Goal: Task Accomplishment & Management: Complete application form

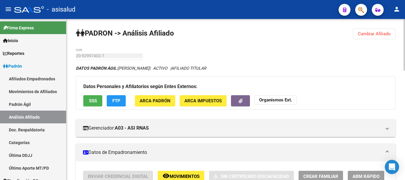
click at [373, 29] on button "Cambiar Afiliado" at bounding box center [374, 33] width 42 height 11
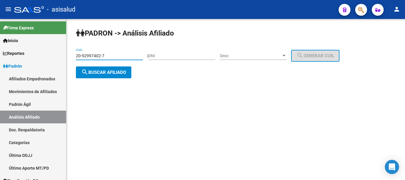
drag, startPoint x: 114, startPoint y: 56, endPoint x: 66, endPoint y: 60, distance: 48.1
click at [66, 59] on mat-sidenav-container "Firma Express Inicio Instructivos Contacto OS Reportes Ingresos Devengados Anál…" at bounding box center [202, 99] width 405 height 161
paste input "46827238-6"
type input "20-46827238-6"
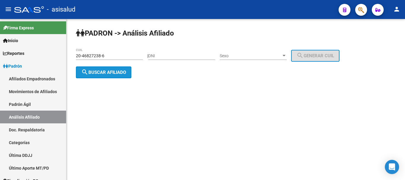
click at [102, 75] on button "search Buscar afiliado" at bounding box center [103, 72] width 55 height 12
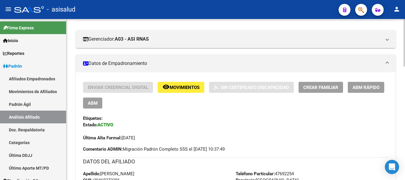
scroll to position [148, 0]
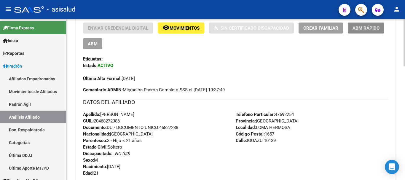
click at [369, 27] on span "ABM Rápido" at bounding box center [365, 27] width 27 height 5
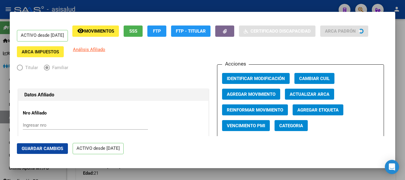
radio input "true"
type input "30-59269928-8"
click at [260, 94] on span "Agregar Movimiento" at bounding box center [251, 94] width 49 height 5
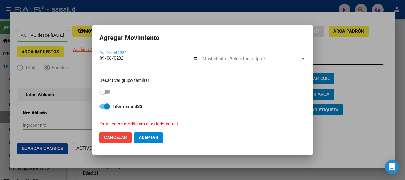
type input "[DATE]"
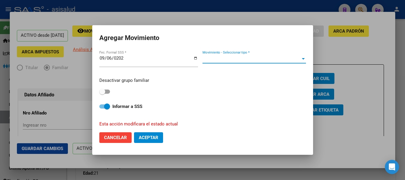
click at [248, 60] on span "Movimiento - Seleccionar tipo *" at bounding box center [251, 58] width 98 height 5
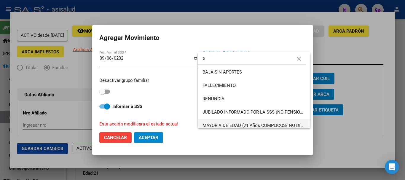
type input "a"
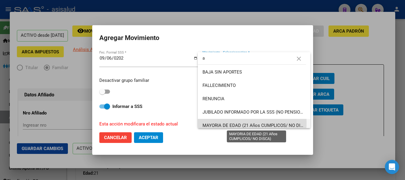
click at [230, 123] on span "MAYORIA DE EDAD (21 Años CUMPLICOS/ NO DISCA)" at bounding box center [256, 125] width 108 height 5
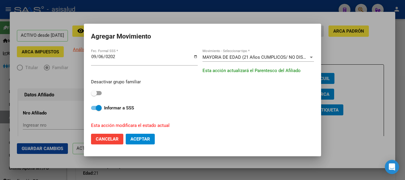
click at [90, 92] on mat-dialog-content "[DATE] Fec. Formal SSS * MAYORIA DE EDAD (21 Años CUMPLICOS/ NO DISCA) Movimien…" at bounding box center [202, 88] width 237 height 81
click at [96, 93] on span at bounding box center [94, 93] width 6 height 6
click at [94, 95] on input "checkbox" at bounding box center [94, 95] width 0 height 0
checkbox input "true"
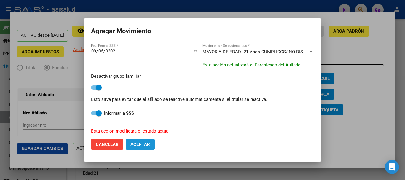
click at [142, 145] on span "Aceptar" at bounding box center [140, 144] width 20 height 5
checkbox input "false"
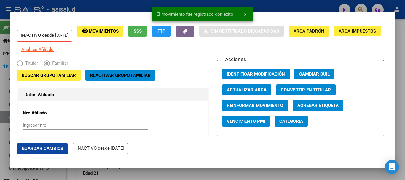
scroll to position [89, 0]
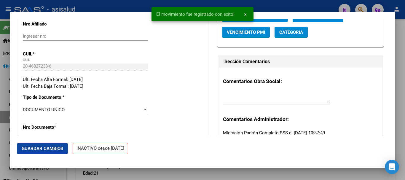
click at [55, 147] on span "Guardar Cambios" at bounding box center [42, 148] width 41 height 5
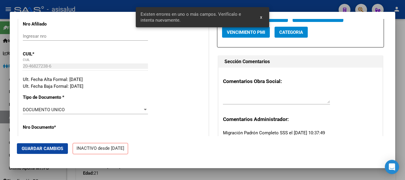
scroll to position [0, 0]
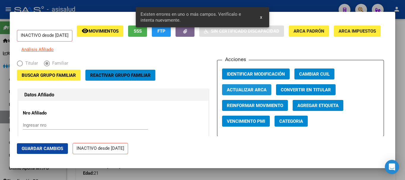
click at [250, 92] on span "Actualizar ARCA" at bounding box center [247, 89] width 40 height 5
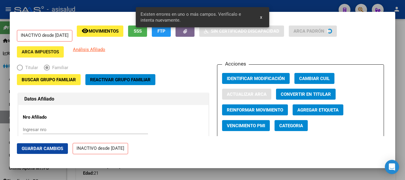
type input "[PERSON_NAME]"
type input "LOMA HERMOSA"
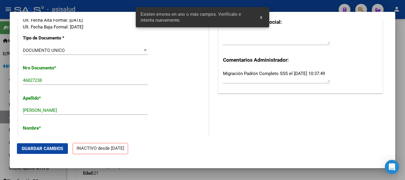
scroll to position [237, 0]
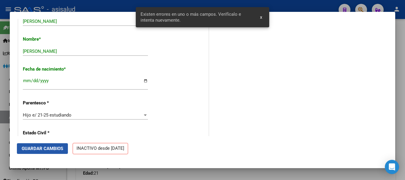
click at [56, 147] on span "Guardar Cambios" at bounding box center [42, 148] width 41 height 5
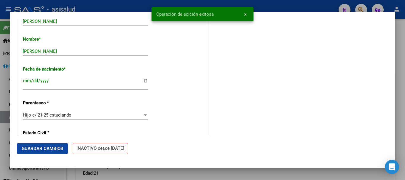
click at [404, 69] on div at bounding box center [202, 90] width 405 height 180
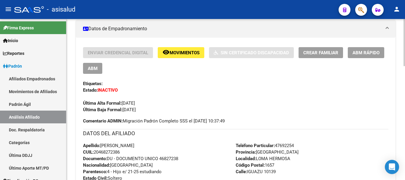
scroll to position [0, 0]
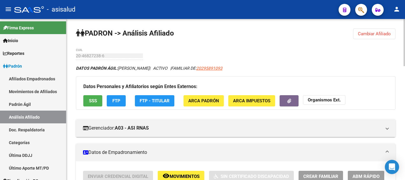
click at [359, 36] on span "Cambiar Afiliado" at bounding box center [373, 33] width 33 height 5
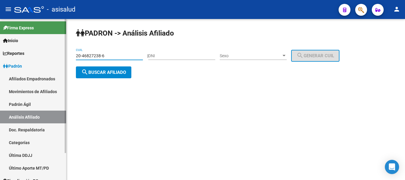
drag, startPoint x: 113, startPoint y: 54, endPoint x: 62, endPoint y: 55, distance: 50.1
click at [62, 55] on mat-sidenav-container "Firma Express Inicio Instructivos Contacto OS Reportes Ingresos Devengados Anál…" at bounding box center [202, 99] width 405 height 161
paste input "5809568-0"
type input "20-45809568-0"
click at [103, 73] on span "search Buscar afiliado" at bounding box center [103, 72] width 45 height 5
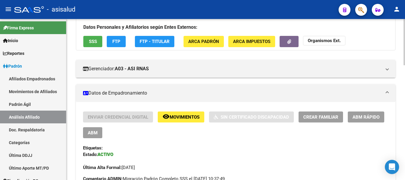
scroll to position [148, 0]
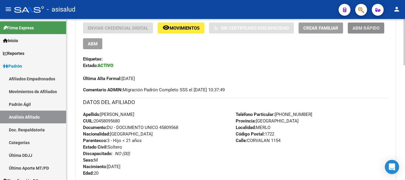
click at [356, 28] on span "ABM Rápido" at bounding box center [365, 27] width 27 height 5
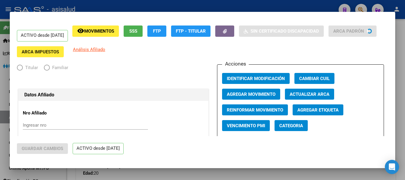
radio input "true"
type input "30-70834468-7"
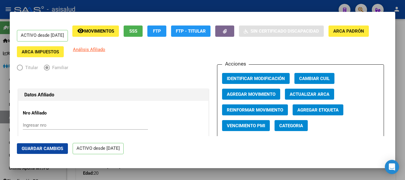
click at [243, 94] on span "Agregar Movimiento" at bounding box center [251, 94] width 49 height 5
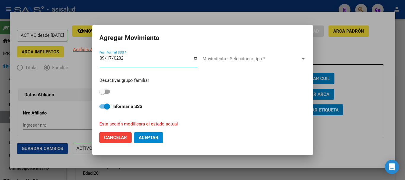
type input "[DATE]"
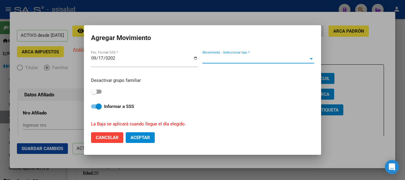
click at [242, 60] on span "Movimiento - Seleccionar tipo *" at bounding box center [255, 58] width 106 height 5
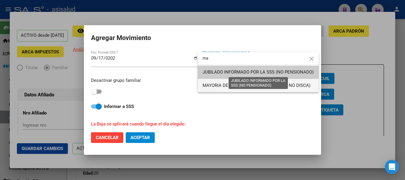
type input "ma"
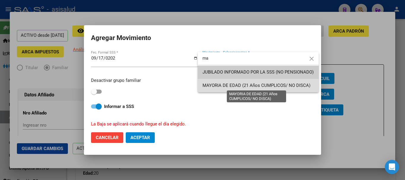
click at [226, 84] on span "MAYORIA DE EDAD (21 Años CUMPLICOS/ NO DISCA)" at bounding box center [256, 85] width 108 height 5
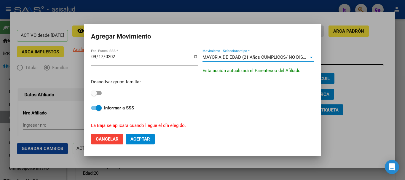
click at [95, 93] on span at bounding box center [94, 93] width 6 height 6
click at [94, 95] on input "checkbox" at bounding box center [94, 95] width 0 height 0
checkbox input "true"
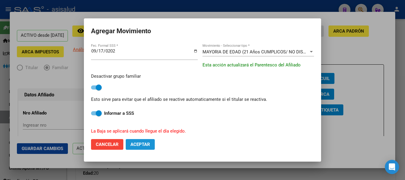
click at [147, 141] on button "Aceptar" at bounding box center [140, 144] width 29 height 11
checkbox input "false"
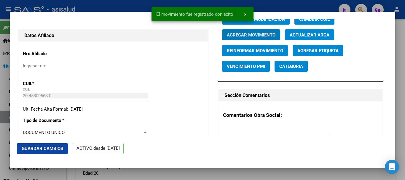
scroll to position [207, 0]
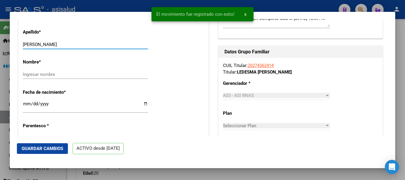
drag, startPoint x: 44, startPoint y: 44, endPoint x: 76, endPoint y: 44, distance: 32.0
click at [76, 44] on input "[PERSON_NAME]" at bounding box center [85, 44] width 125 height 5
type input "LEDESMA"
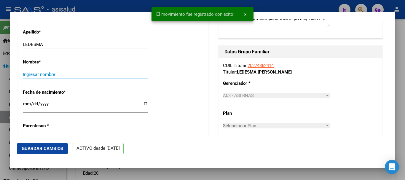
click at [50, 74] on input "Ingresar nombre" at bounding box center [85, 74] width 125 height 5
paste input "[PERSON_NAME]"
type input "[PERSON_NAME]"
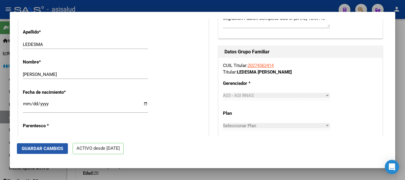
click at [42, 150] on span "Guardar Cambios" at bounding box center [42, 148] width 41 height 5
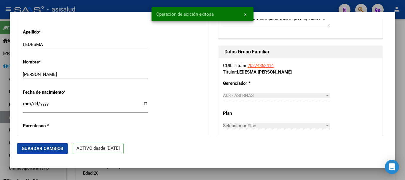
click at [403, 75] on div at bounding box center [202, 90] width 405 height 180
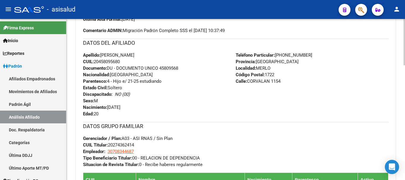
scroll to position [0, 0]
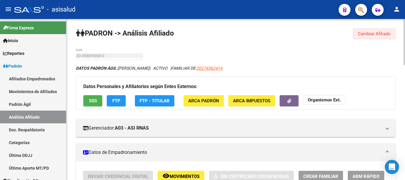
click at [370, 35] on span "Cambiar Afiliado" at bounding box center [373, 33] width 33 height 5
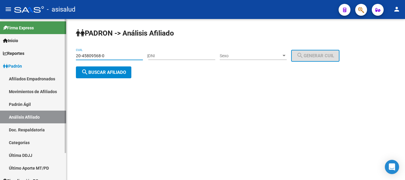
drag, startPoint x: 83, startPoint y: 59, endPoint x: 59, endPoint y: 60, distance: 24.3
click at [59, 60] on mat-sidenav-container "Firma Express Inicio Instructivos Contacto OS Reportes Ingresos Devengados Anál…" at bounding box center [202, 99] width 405 height 161
paste input "7-46089147-2"
type input "27-46089147-2"
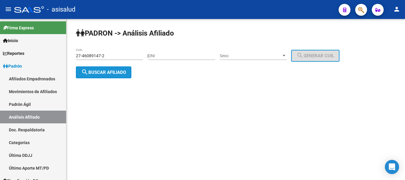
click at [106, 73] on span "search Buscar afiliado" at bounding box center [103, 72] width 45 height 5
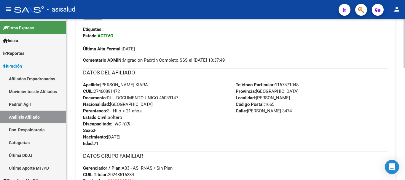
scroll to position [89, 0]
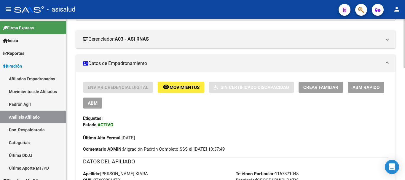
click at [369, 83] on button "ABM Rápido" at bounding box center [365, 87] width 36 height 11
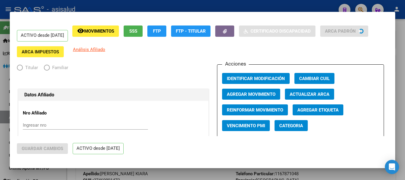
radio input "true"
type input "30-60236546-4"
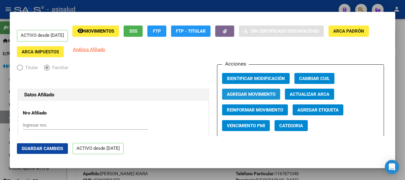
click at [252, 94] on span "Agregar Movimiento" at bounding box center [251, 94] width 49 height 5
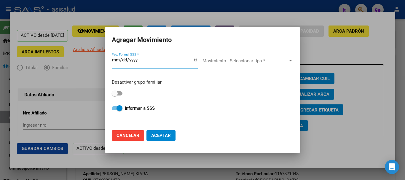
click at [114, 59] on input "Fec. Formal SSS *" at bounding box center [155, 61] width 86 height 9
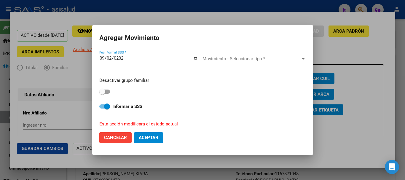
type input "[DATE]"
click at [216, 59] on span "Movimiento - Seleccionar tipo *" at bounding box center [251, 58] width 98 height 5
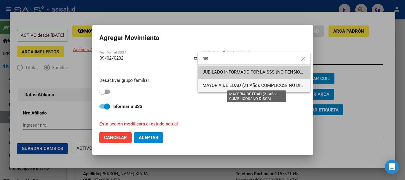
type input "ma"
click at [220, 88] on span "MAYORIA DE EDAD (21 Años CUMPLICOS/ NO DISCA)" at bounding box center [256, 85] width 108 height 5
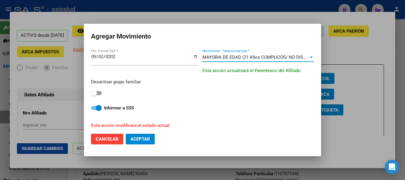
click at [94, 95] on span at bounding box center [94, 93] width 6 height 6
click at [94, 95] on input "checkbox" at bounding box center [94, 95] width 0 height 0
checkbox input "true"
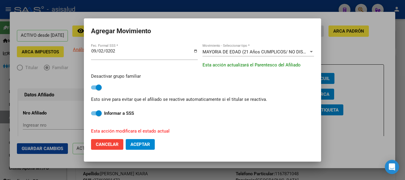
click at [137, 145] on span "Aceptar" at bounding box center [140, 144] width 20 height 5
checkbox input "false"
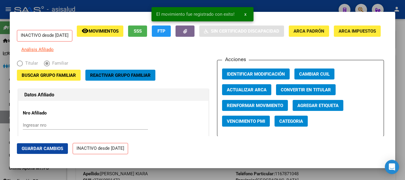
click at [59, 149] on span "Guardar Cambios" at bounding box center [42, 148] width 41 height 5
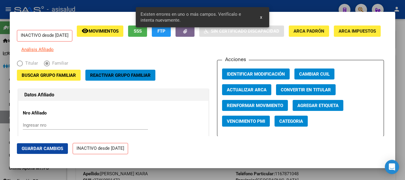
click at [245, 92] on span "Actualizar ARCA" at bounding box center [247, 89] width 40 height 5
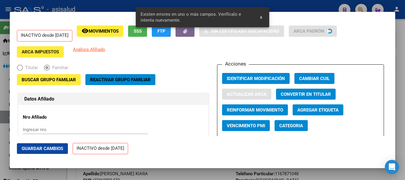
type input "[PERSON_NAME]"
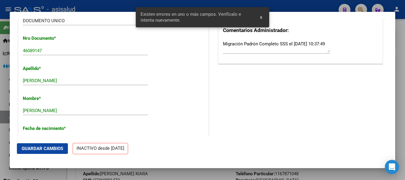
scroll to position [237, 0]
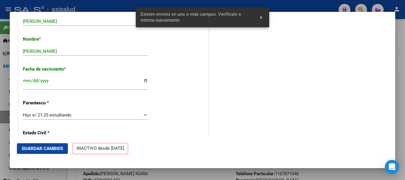
click at [54, 147] on span "Guardar Cambios" at bounding box center [42, 148] width 41 height 5
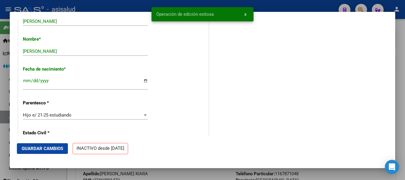
click at [400, 74] on div at bounding box center [202, 90] width 405 height 180
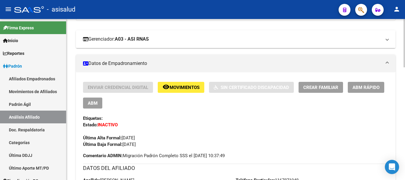
scroll to position [0, 0]
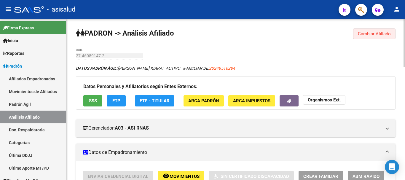
click at [361, 37] on button "Cambiar Afiliado" at bounding box center [374, 33] width 42 height 11
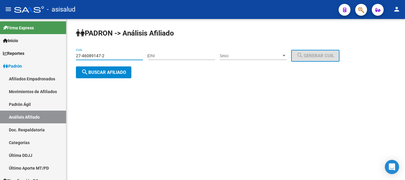
drag, startPoint x: 112, startPoint y: 54, endPoint x: 70, endPoint y: 55, distance: 41.5
click at [70, 55] on div "PADRON -> Análisis Afiliado 27-46089147-2 CUIL | DNI Sexo Sexo search Generar C…" at bounding box center [235, 58] width 338 height 78
paste input "21511-6"
type input "27-46021511-6"
click at [106, 71] on span "search Buscar afiliado" at bounding box center [103, 72] width 45 height 5
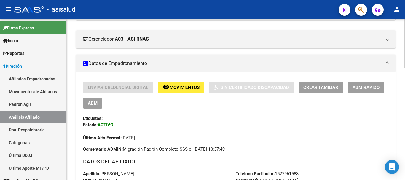
scroll to position [148, 0]
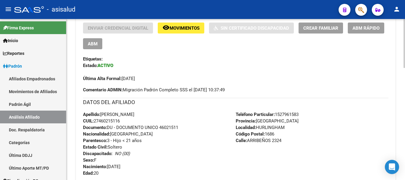
click at [357, 27] on span "ABM Rápido" at bounding box center [365, 27] width 27 height 5
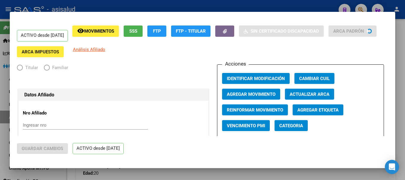
radio input "true"
type input "30-70862763-8"
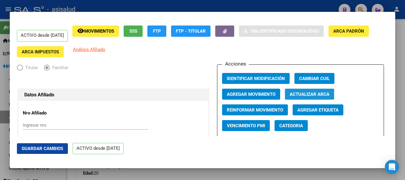
click at [293, 94] on span "Actualizar ARCA" at bounding box center [309, 94] width 40 height 5
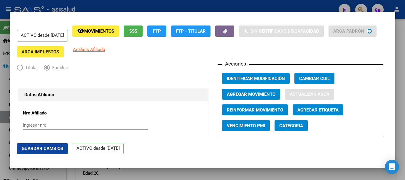
type input "[PERSON_NAME]"
type input "HURLINGHAM"
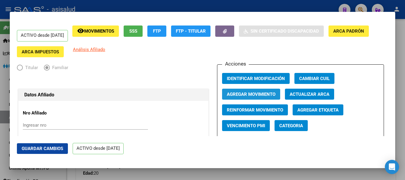
click at [253, 92] on span "Agregar Movimiento" at bounding box center [251, 94] width 49 height 5
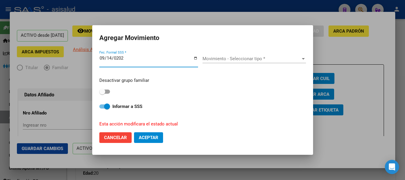
type input "[DATE]"
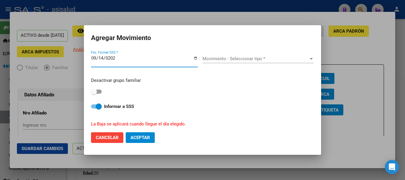
click at [223, 60] on span "Movimiento - Seleccionar tipo *" at bounding box center [255, 58] width 106 height 5
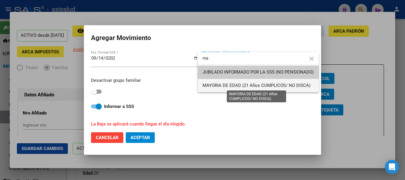
type input "ma"
click at [225, 87] on span "MAYORIA DE EDAD (21 Años CUMPLICOS/ NO DISCA)" at bounding box center [256, 85] width 108 height 5
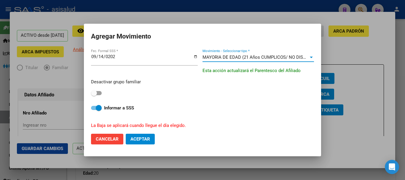
click at [96, 92] on span at bounding box center [94, 93] width 6 height 6
click at [94, 95] on input "checkbox" at bounding box center [94, 95] width 0 height 0
checkbox input "true"
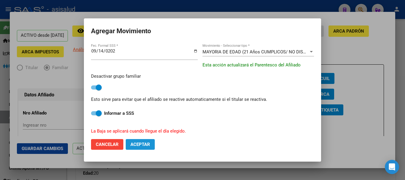
click at [146, 143] on span "Aceptar" at bounding box center [140, 144] width 20 height 5
checkbox input "false"
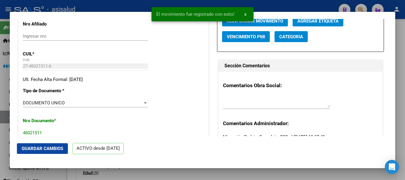
scroll to position [118, 0]
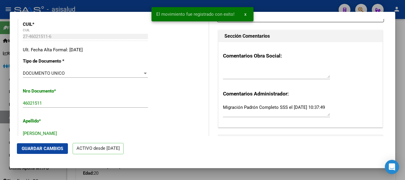
drag, startPoint x: 48, startPoint y: 147, endPoint x: 85, endPoint y: 117, distance: 47.4
click at [85, 117] on app-form-afiliado-create-edit "ACTIVO desde [DATE] remove_red_eye Movimientos SSS FTP FTP - Titular Sin Certif…" at bounding box center [202, 90] width 371 height 142
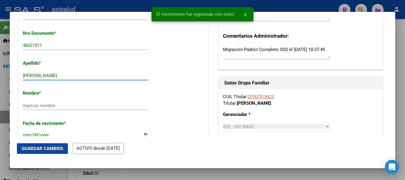
scroll to position [187, 0]
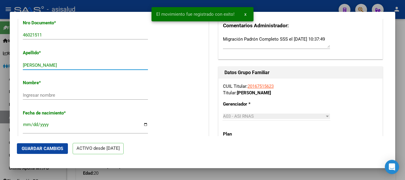
drag, startPoint x: 40, startPoint y: 134, endPoint x: 66, endPoint y: 70, distance: 68.8
click at [66, 70] on div "[PERSON_NAME] apellido" at bounding box center [85, 68] width 125 height 15
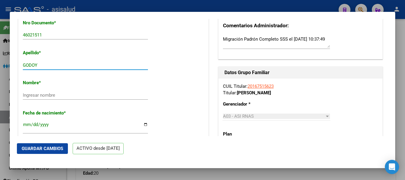
type input "GODOY"
click at [42, 96] on input "Ingresar nombre" at bounding box center [85, 94] width 125 height 5
paste input "[PERSON_NAME]"
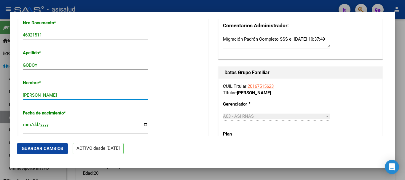
type input "[PERSON_NAME]"
click at [54, 153] on button "Guardar Cambios" at bounding box center [42, 148] width 51 height 11
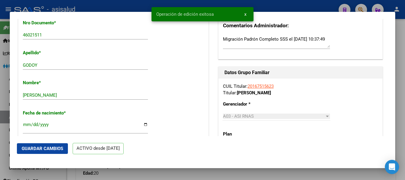
click at [400, 81] on div at bounding box center [202, 90] width 405 height 180
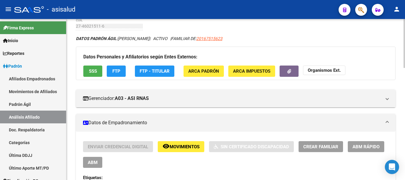
scroll to position [0, 0]
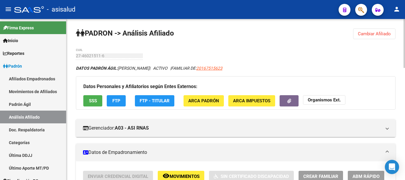
click at [386, 37] on button "Cambiar Afiliado" at bounding box center [374, 33] width 42 height 11
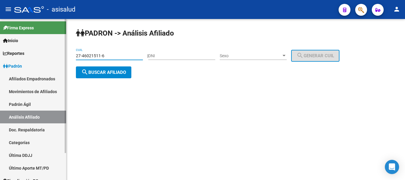
drag, startPoint x: 115, startPoint y: 55, endPoint x: 60, endPoint y: 55, distance: 55.4
click at [60, 55] on mat-sidenav-container "Firma Express Inicio Instructivos Contacto OS Reportes Ingresos Devengados Anál…" at bounding box center [202, 99] width 405 height 161
paste input "0-46011484"
type input "20-46011484-6"
click at [96, 72] on span "search Buscar afiliado" at bounding box center [103, 72] width 45 height 5
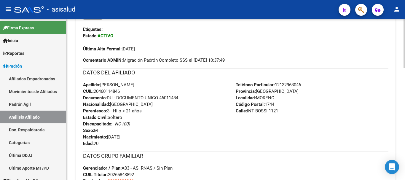
scroll to position [148, 0]
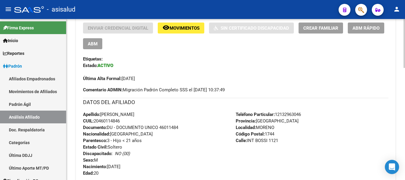
drag, startPoint x: 325, startPoint y: 29, endPoint x: 351, endPoint y: 56, distance: 37.5
click at [348, 60] on div "Enviar Credencial Digital remove_red_eye Movimientos Sin Certificado Discapacid…" at bounding box center [235, 52] width 305 height 59
click at [363, 31] on button "ABM Rápido" at bounding box center [365, 28] width 36 height 11
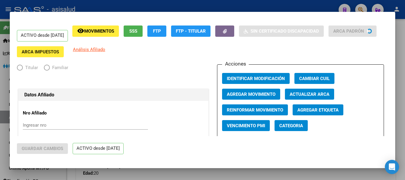
radio input "true"
type input "30-68309336-6"
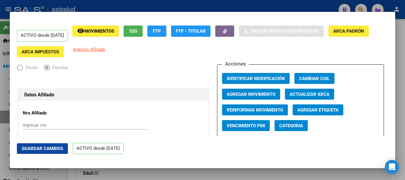
click at [266, 96] on span "Agregar Movimiento" at bounding box center [251, 94] width 49 height 5
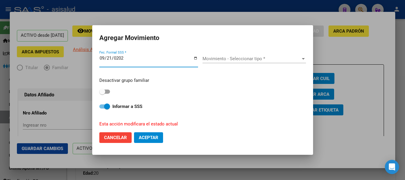
type input "[DATE]"
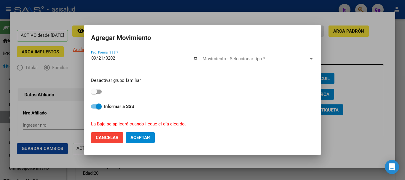
click at [231, 62] on div "Movimiento - Seleccionar tipo * Movimiento - Seleccionar tipo *" at bounding box center [257, 58] width 111 height 9
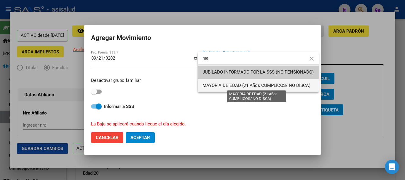
type input "ma"
click at [221, 84] on span "MAYORIA DE EDAD (21 Años CUMPLICOS/ NO DISCA)" at bounding box center [256, 85] width 108 height 5
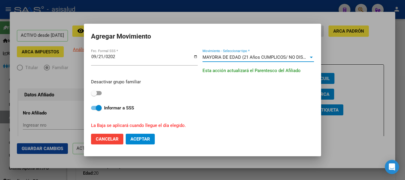
click at [99, 95] on span at bounding box center [96, 93] width 11 height 4
click at [94, 95] on input "checkbox" at bounding box center [94, 95] width 0 height 0
checkbox input "true"
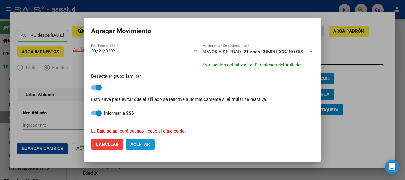
click at [144, 143] on span "Aceptar" at bounding box center [140, 144] width 20 height 5
checkbox input "false"
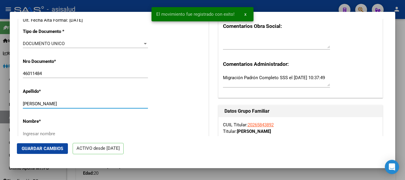
drag, startPoint x: 89, startPoint y: 104, endPoint x: 104, endPoint y: 104, distance: 15.7
click at [104, 104] on input "[PERSON_NAME]" at bounding box center [85, 103] width 125 height 5
type input "[GEOGRAPHIC_DATA]"
click at [47, 134] on input "Ingresar nombre" at bounding box center [85, 133] width 125 height 5
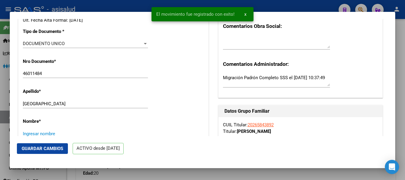
paste input "[PERSON_NAME]"
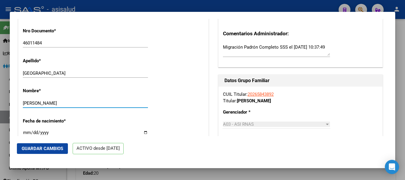
drag, startPoint x: 60, startPoint y: 132, endPoint x: 99, endPoint y: 133, distance: 39.1
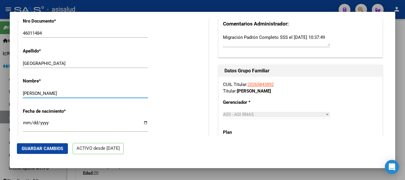
type input "[PERSON_NAME]"
click at [39, 151] on button "Guardar Cambios" at bounding box center [42, 148] width 51 height 11
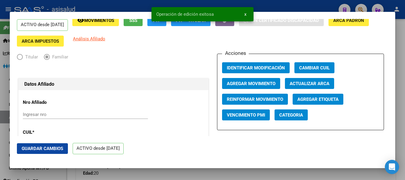
scroll to position [0, 0]
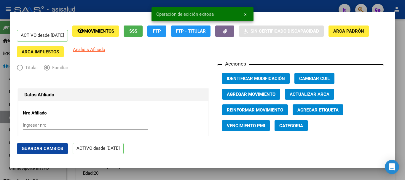
click at [111, 34] on button "remove_red_eye Movimientos" at bounding box center [95, 30] width 46 height 11
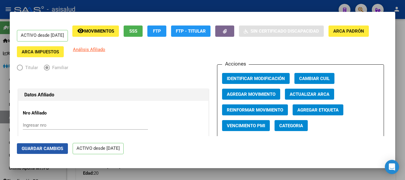
click at [58, 148] on span "Guardar Cambios" at bounding box center [42, 148] width 41 height 5
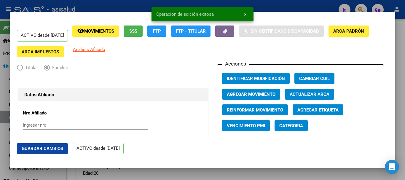
click at [402, 64] on div at bounding box center [202, 90] width 405 height 180
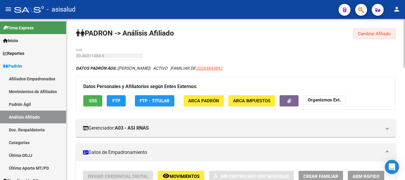
click at [371, 33] on span "Cambiar Afiliado" at bounding box center [373, 33] width 33 height 5
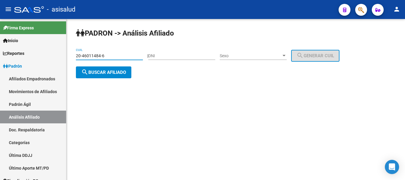
drag, startPoint x: 113, startPoint y: 57, endPoint x: 71, endPoint y: 58, distance: 42.4
click at [69, 57] on div "PADRON -> Análisis Afiliado 20-46011484-6 CUIL | DNI Sexo Sexo search Generar C…" at bounding box center [235, 58] width 338 height 78
paste input "7-45985183-1"
type input "27-45985183-1"
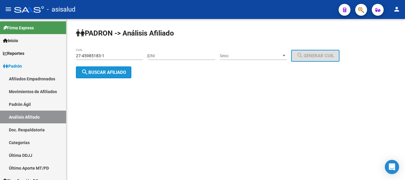
click at [107, 73] on span "search Buscar afiliado" at bounding box center [103, 72] width 45 height 5
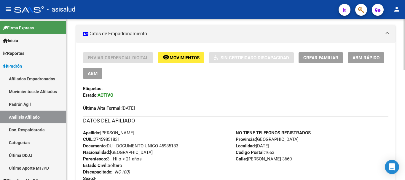
scroll to position [148, 0]
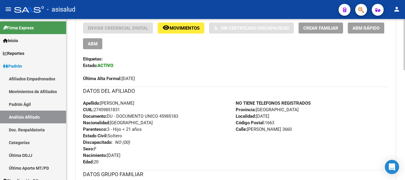
click at [367, 27] on span "ABM Rápido" at bounding box center [365, 27] width 27 height 5
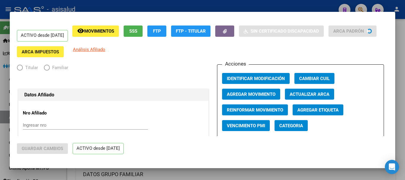
radio input "true"
type input "30-70830725-0"
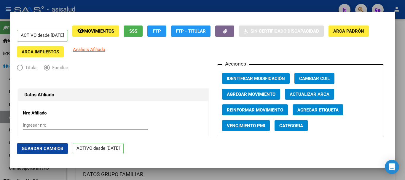
click at [243, 92] on span "Agregar Movimiento" at bounding box center [251, 94] width 49 height 5
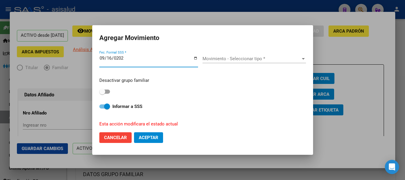
type input "[DATE]"
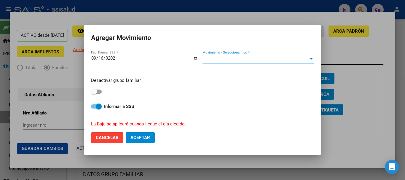
click at [217, 61] on span "Movimiento - Seleccionar tipo *" at bounding box center [255, 58] width 106 height 5
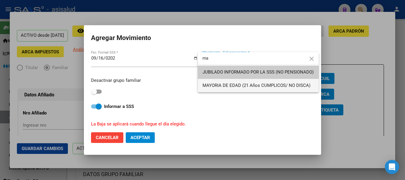
type input "ma"
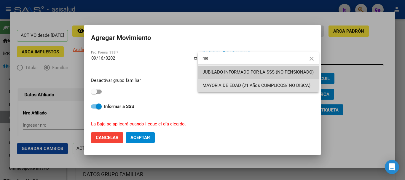
click at [217, 82] on span "MAYORIA DE EDAD (21 Años CUMPLICOS/ NO DISCA)" at bounding box center [257, 85] width 111 height 13
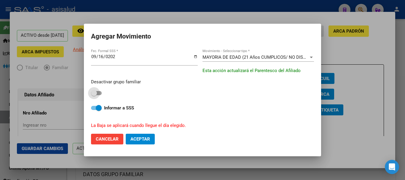
click at [97, 94] on span at bounding box center [96, 93] width 11 height 4
click at [94, 95] on input "checkbox" at bounding box center [94, 95] width 0 height 0
checkbox input "true"
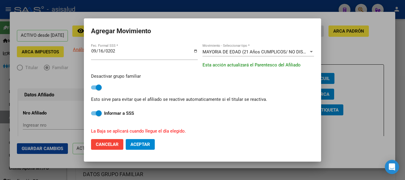
click at [150, 144] on button "Aceptar" at bounding box center [140, 144] width 29 height 11
checkbox input "false"
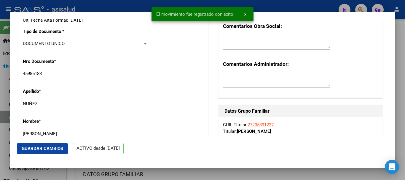
scroll to position [89, 0]
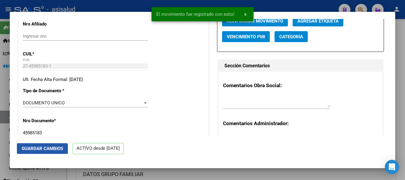
click at [61, 149] on span "Guardar Cambios" at bounding box center [42, 148] width 41 height 5
click at [404, 62] on div at bounding box center [202, 90] width 405 height 180
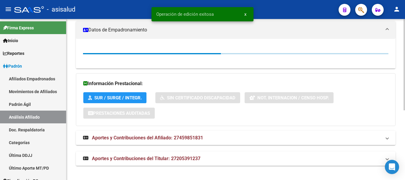
scroll to position [148, 0]
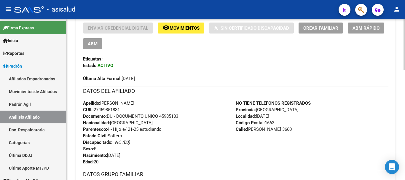
drag, startPoint x: 129, startPoint y: 62, endPoint x: 129, endPoint y: 57, distance: 5.0
click at [129, 62] on div "Enviar Credencial Digital remove_red_eye Movimientos Sin Certificado Discapacid…" at bounding box center [235, 52] width 305 height 59
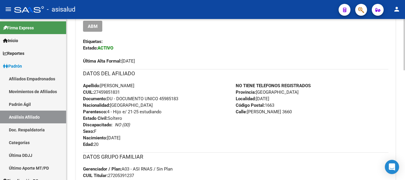
scroll to position [77, 0]
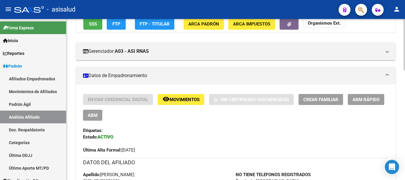
click at [187, 98] on span "Movimientos" at bounding box center [184, 99] width 30 height 5
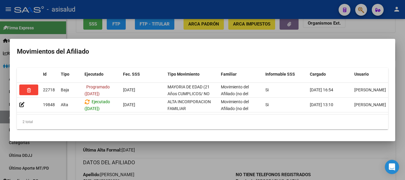
click at [404, 80] on div at bounding box center [202, 90] width 405 height 180
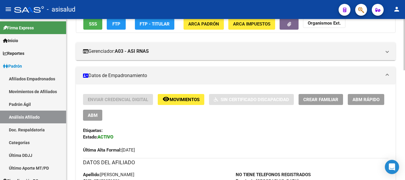
click at [130, 128] on div "Etiquetas:" at bounding box center [235, 130] width 305 height 7
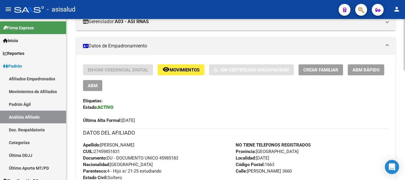
scroll to position [0, 0]
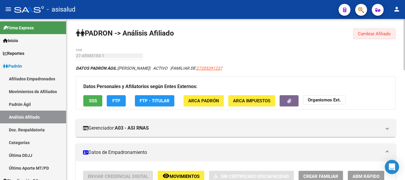
click at [370, 37] on button "Cambiar Afiliado" at bounding box center [374, 33] width 42 height 11
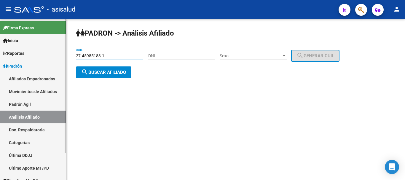
drag, startPoint x: 87, startPoint y: 55, endPoint x: 62, endPoint y: 55, distance: 24.9
click at [62, 55] on mat-sidenav-container "Firma Express Inicio Instructivos Contacto OS Reportes Ingresos Devengados Anál…" at bounding box center [202, 99] width 405 height 161
paste input "0-46090382-4"
type input "20-46090382-4"
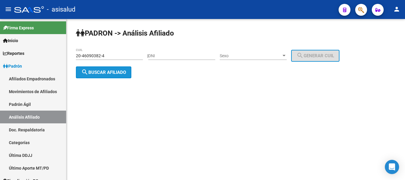
click at [94, 70] on span "search Buscar afiliado" at bounding box center [103, 72] width 45 height 5
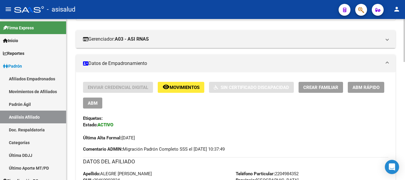
scroll to position [148, 0]
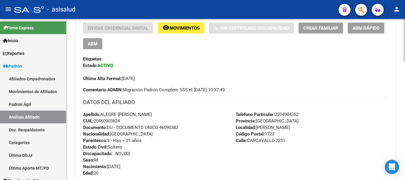
click at [368, 28] on span "ABM Rápido" at bounding box center [365, 27] width 27 height 5
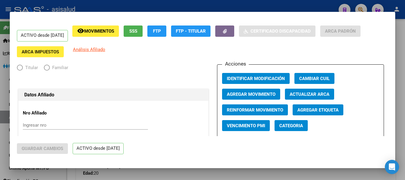
radio input "true"
type input "30-60936378-5"
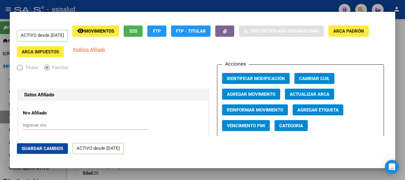
click at [253, 95] on span "Agregar Movimiento" at bounding box center [251, 94] width 49 height 5
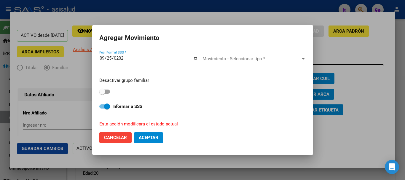
type input "[DATE]"
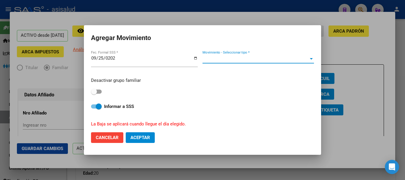
click at [216, 60] on span "Movimiento - Seleccionar tipo *" at bounding box center [255, 58] width 106 height 5
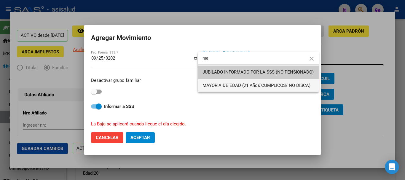
type input "ma"
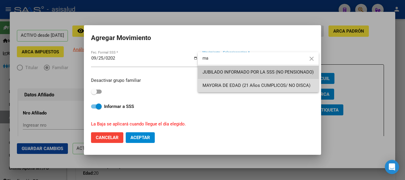
click at [217, 81] on span "MAYORIA DE EDAD (21 Años CUMPLICOS/ NO DISCA)" at bounding box center [257, 85] width 111 height 13
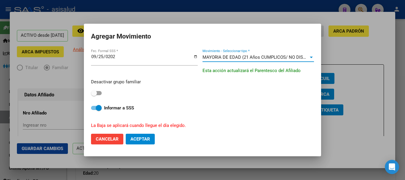
click at [92, 92] on span at bounding box center [94, 93] width 6 height 6
click at [94, 95] on input "checkbox" at bounding box center [94, 95] width 0 height 0
checkbox input "true"
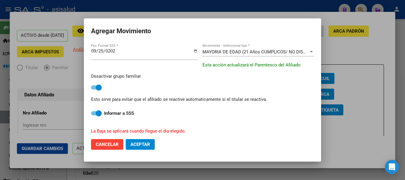
click at [139, 143] on span "Aceptar" at bounding box center [140, 144] width 20 height 5
checkbox input "false"
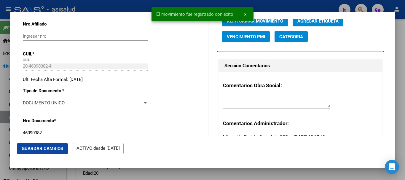
scroll to position [178, 0]
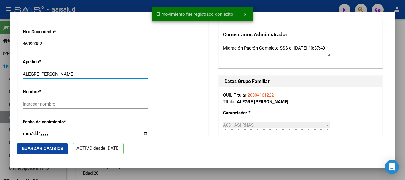
drag, startPoint x: 40, startPoint y: 73, endPoint x: 72, endPoint y: 73, distance: 31.7
click at [72, 73] on input "ALEGRE [PERSON_NAME]" at bounding box center [85, 73] width 125 height 5
type input "ALEGRE"
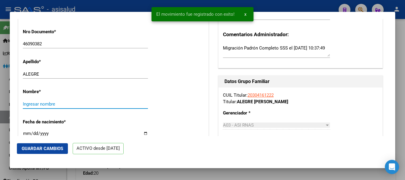
click at [57, 102] on input "Ingresar nombre" at bounding box center [85, 103] width 125 height 5
paste input "[PERSON_NAME]"
type input "[PERSON_NAME]"
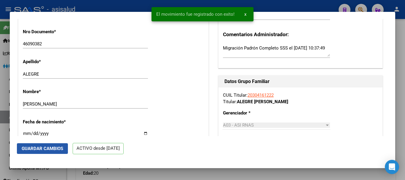
click at [43, 149] on span "Guardar Cambios" at bounding box center [42, 148] width 41 height 5
click at [400, 64] on div at bounding box center [202, 90] width 405 height 180
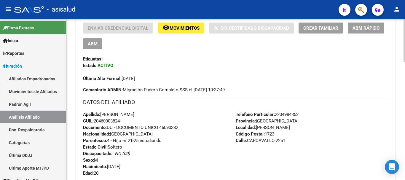
scroll to position [0, 0]
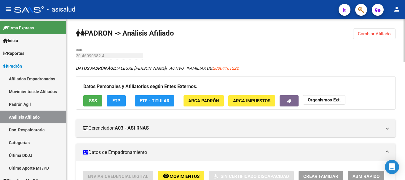
drag, startPoint x: 368, startPoint y: 34, endPoint x: 352, endPoint y: 33, distance: 16.6
click at [366, 34] on span "Cambiar Afiliado" at bounding box center [373, 33] width 33 height 5
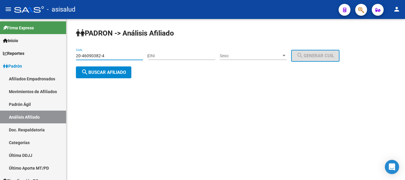
drag, startPoint x: 110, startPoint y: 54, endPoint x: 74, endPoint y: 54, distance: 36.4
click at [74, 54] on div "PADRON -> Análisis Afiliado 20-46090382-4 CUIL | DNI Sexo Sexo search Generar C…" at bounding box center [235, 58] width 338 height 78
paste input "5130946"
click at [95, 72] on span "search Buscar afiliado" at bounding box center [103, 72] width 45 height 5
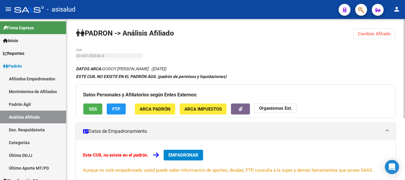
click at [365, 34] on span "Cambiar Afiliado" at bounding box center [373, 33] width 33 height 5
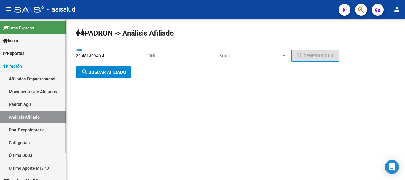
drag, startPoint x: 106, startPoint y: 54, endPoint x: 59, endPoint y: 57, distance: 46.9
click at [59, 57] on mat-sidenav-container "Firma Express Inicio Instructivos Contacto OS Reportes Ingresos Devengados Anál…" at bounding box center [202, 99] width 405 height 161
paste input "7-28453757-8"
type input "27-28453757-8"
click at [103, 70] on span "search Buscar afiliado" at bounding box center [103, 72] width 45 height 5
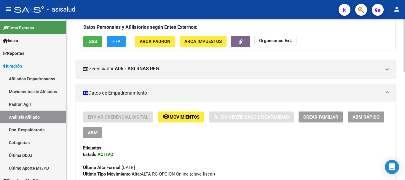
scroll to position [89, 0]
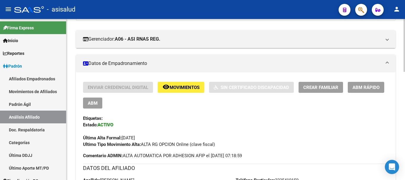
click at [315, 86] on span "Crear Familiar" at bounding box center [320, 87] width 35 height 5
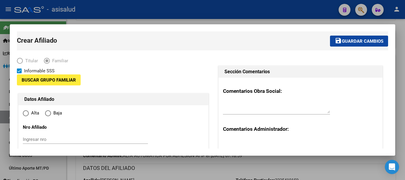
type input "30-70816261-9"
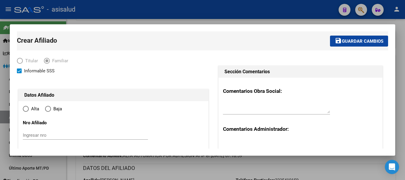
radio input "true"
type input "[GEOGRAPHIC_DATA] SUR"
type input "7600"
type input "TERMAS DE RÍO HONDO"
type input "3139"
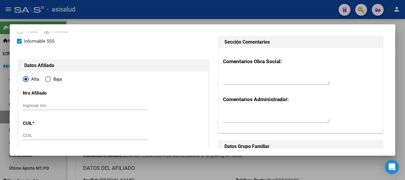
scroll to position [59, 0]
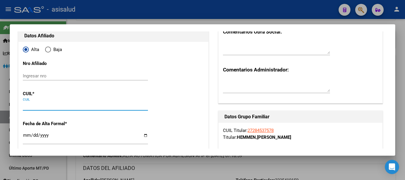
click at [35, 107] on input "CUIL" at bounding box center [85, 105] width 125 height 5
paste input "20-45130946-4"
type input "20-45130946-4"
type input "45130946"
type input "GODOY"
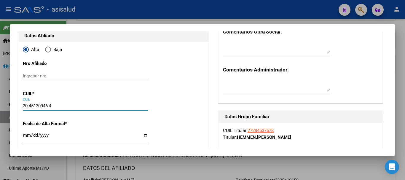
type input "[PERSON_NAME]"
type input "[DATE]"
type input "[GEOGRAPHIC_DATA]"
type input "[PERSON_NAME]"
type input "7995"
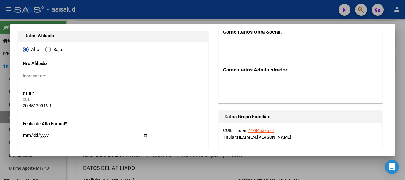
click at [25, 138] on input "Ingresar fecha" at bounding box center [85, 137] width 125 height 9
type input "[DATE]"
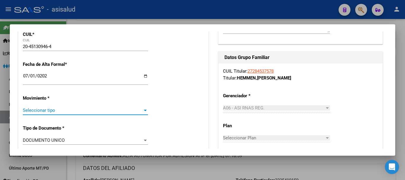
click at [45, 112] on span "Seleccionar tipo" at bounding box center [83, 109] width 120 height 5
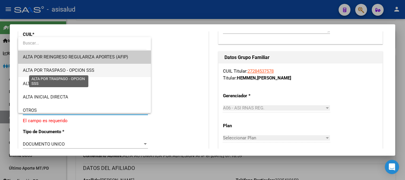
click at [76, 70] on span "ALTA POR TRASPASO - OPCION SSS" at bounding box center [58, 70] width 71 height 5
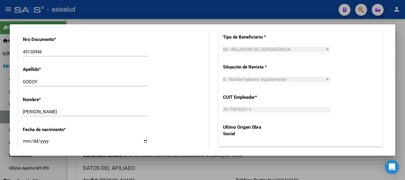
scroll to position [296, 0]
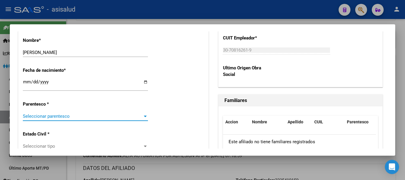
click at [65, 115] on span "Seleccionar parentesco" at bounding box center [83, 115] width 120 height 5
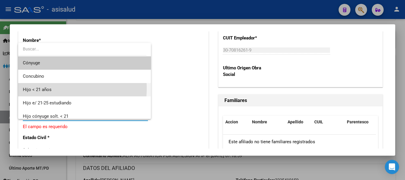
click at [56, 88] on span "Hijo < 21 años" at bounding box center [84, 89] width 123 height 13
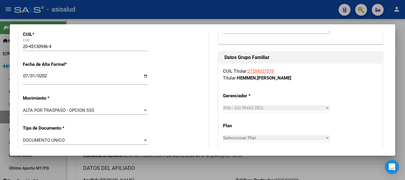
scroll to position [0, 0]
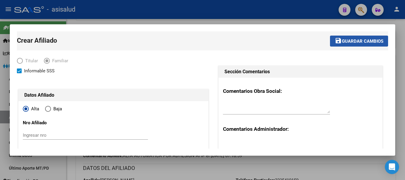
click at [341, 38] on span "save Guardar cambios" at bounding box center [358, 40] width 49 height 5
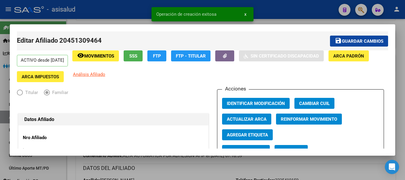
click at [341, 40] on span "Guardar cambios" at bounding box center [361, 40] width 41 height 5
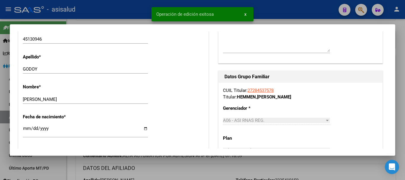
scroll to position [59, 0]
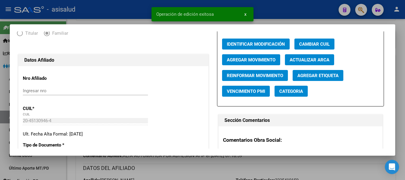
click at [245, 59] on span "Agregar Movimiento" at bounding box center [251, 59] width 49 height 5
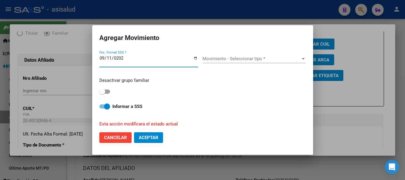
type input "[DATE]"
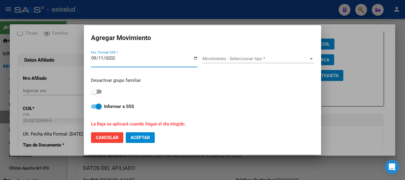
click at [221, 57] on span "Movimiento - Seleccionar tipo *" at bounding box center [255, 58] width 106 height 5
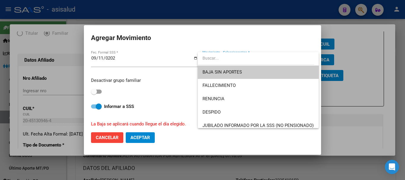
type input "a"
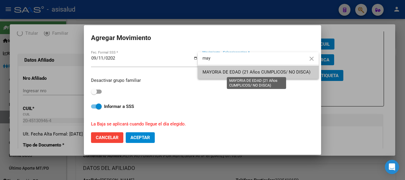
type input "may"
click at [217, 74] on span "MAYORIA DE EDAD (21 Años CUMPLICOS/ NO DISCA)" at bounding box center [256, 71] width 108 height 5
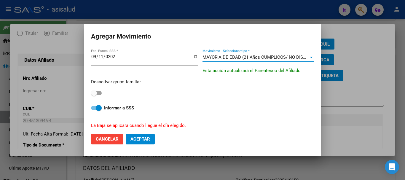
click at [99, 92] on span at bounding box center [96, 93] width 11 height 4
click at [94, 95] on input "checkbox" at bounding box center [94, 95] width 0 height 0
checkbox input "true"
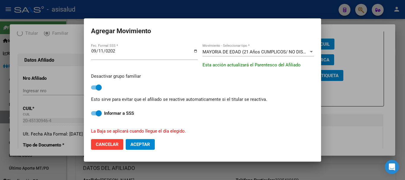
click at [144, 142] on span "Aceptar" at bounding box center [140, 144] width 20 height 5
checkbox input "false"
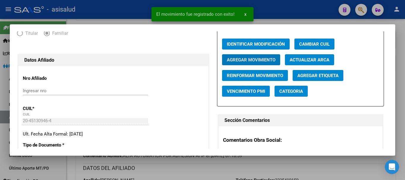
scroll to position [0, 0]
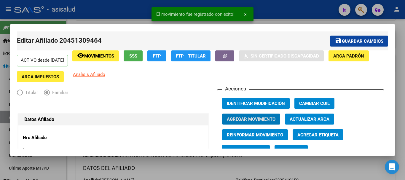
click at [359, 42] on span "Guardar cambios" at bounding box center [361, 40] width 41 height 5
click at [403, 61] on div at bounding box center [202, 90] width 405 height 180
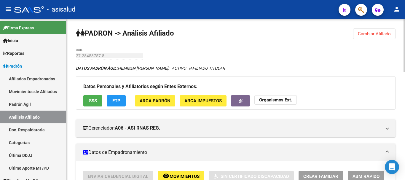
click at [385, 32] on span "Cambiar Afiliado" at bounding box center [373, 33] width 33 height 5
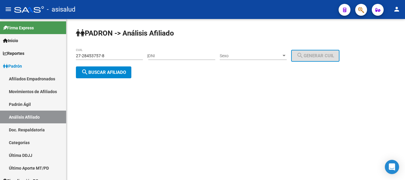
drag, startPoint x: 110, startPoint y: 59, endPoint x: 84, endPoint y: 58, distance: 25.8
click at [84, 58] on div "27-28453757-8 CUIL" at bounding box center [109, 54] width 67 height 12
click at [119, 56] on input "27-28453757-8" at bounding box center [109, 55] width 67 height 5
paste input "0-45993447-3"
click at [110, 72] on span "search Buscar afiliado" at bounding box center [103, 72] width 45 height 5
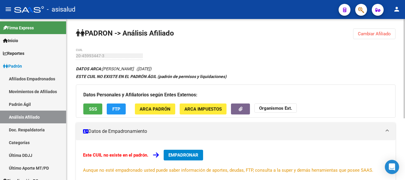
click at [371, 31] on button "Cambiar Afiliado" at bounding box center [374, 33] width 42 height 11
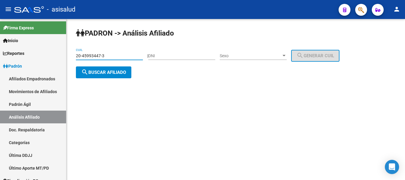
drag, startPoint x: 105, startPoint y: 57, endPoint x: 74, endPoint y: 56, distance: 31.4
click at [74, 56] on div "PADRON -> Análisis Afiliado 20-45993447-3 CUIL | DNI Sexo Sexo search Generar C…" at bounding box center [235, 58] width 338 height 78
paste input "7-28396697-1"
type input "27-28396697-1"
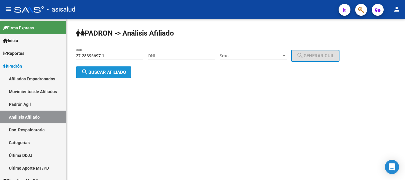
click at [98, 73] on span "search Buscar afiliado" at bounding box center [103, 72] width 45 height 5
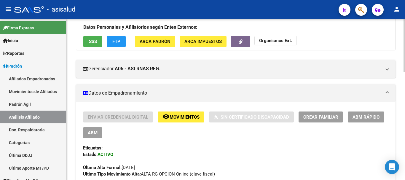
scroll to position [89, 0]
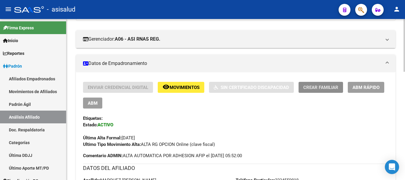
click at [330, 87] on span "Crear Familiar" at bounding box center [320, 87] width 35 height 5
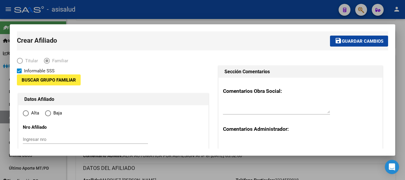
type input "30-55745299-7"
type input "[GEOGRAPHIC_DATA]"
type input "7600"
type input "RONDEAU"
type input "1579"
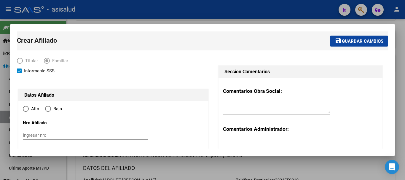
radio input "true"
type input "30-55745299-7"
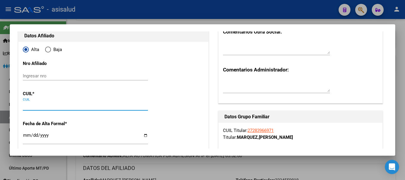
click at [38, 106] on input "CUIL" at bounding box center [85, 105] width 125 height 5
paste input "20-45993447-3"
type input "20-45993447-3"
type input "45993447"
type input "[PERSON_NAME]"
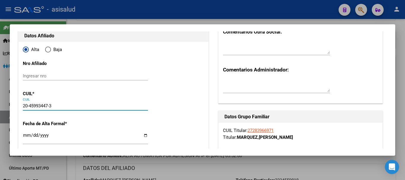
type input "SANTIAGO"
type input "[DATE]"
type input "[GEOGRAPHIC_DATA]"
type input "[PERSON_NAME]"
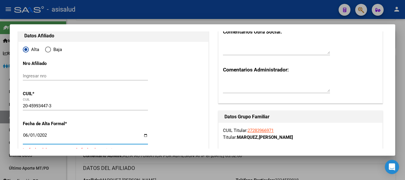
type input "[DATE]"
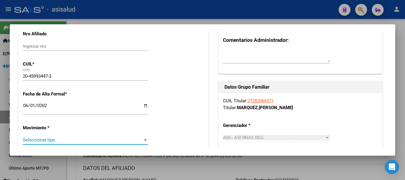
click at [39, 141] on span "Seleccionar tipo" at bounding box center [83, 139] width 120 height 5
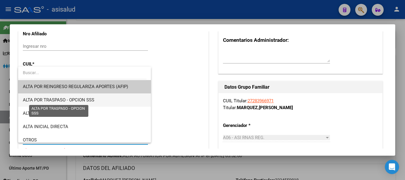
click at [63, 100] on span "ALTA POR TRASPASO - OPCION SSS" at bounding box center [58, 99] width 71 height 5
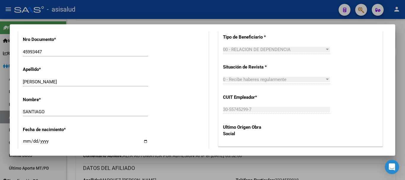
scroll to position [296, 0]
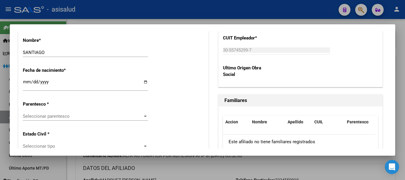
click at [82, 115] on span "Seleccionar parentesco" at bounding box center [83, 115] width 120 height 5
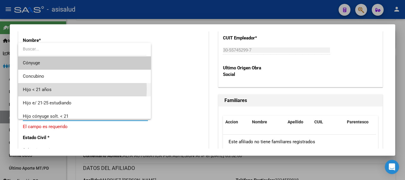
click at [61, 89] on span "Hijo < 21 años" at bounding box center [84, 89] width 123 height 13
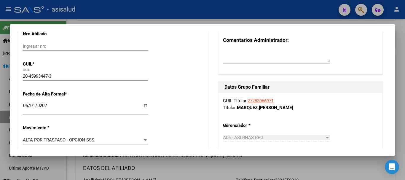
scroll to position [0, 0]
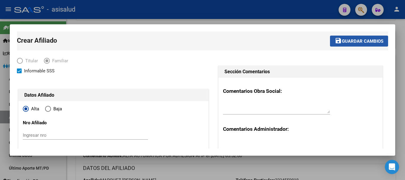
click at [353, 42] on span "Guardar cambios" at bounding box center [361, 40] width 41 height 5
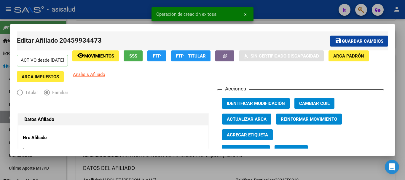
click at [362, 42] on span "Guardar cambios" at bounding box center [361, 40] width 41 height 5
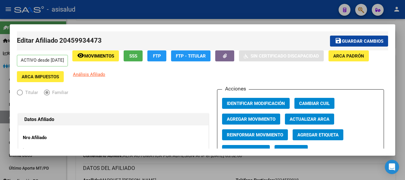
click at [344, 41] on span "Guardar cambios" at bounding box center [361, 40] width 41 height 5
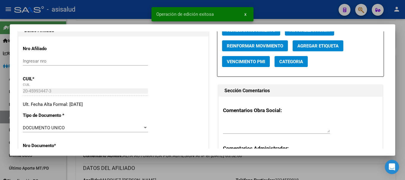
scroll to position [59, 0]
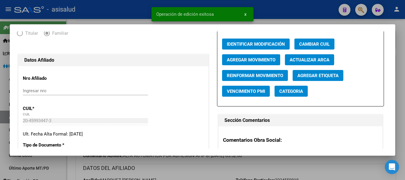
click at [251, 59] on span "Agregar Movimiento" at bounding box center [251, 59] width 49 height 5
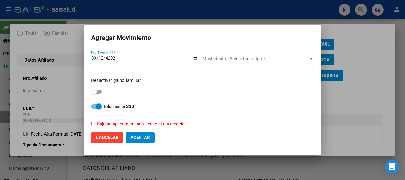
type input "[DATE]"
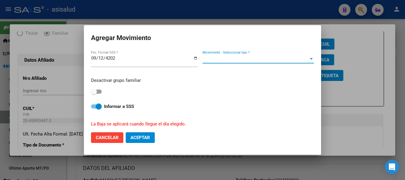
click at [258, 57] on span "Movimiento - Seleccionar tipo *" at bounding box center [255, 58] width 106 height 5
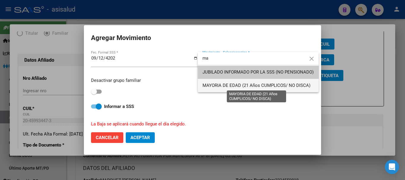
type input "ma"
click at [238, 85] on span "MAYORIA DE EDAD (21 Años CUMPLICOS/ NO DISCA)" at bounding box center [256, 85] width 108 height 5
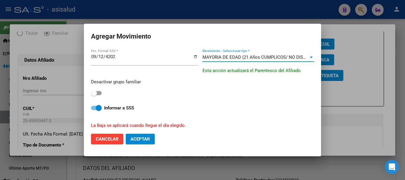
click at [94, 91] on span at bounding box center [94, 93] width 6 height 6
click at [94, 95] on input "checkbox" at bounding box center [94, 95] width 0 height 0
checkbox input "true"
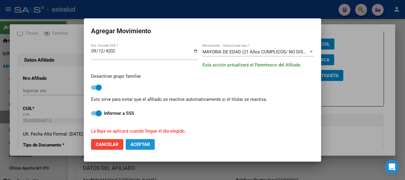
click at [139, 142] on span "Aceptar" at bounding box center [140, 144] width 20 height 5
checkbox input "false"
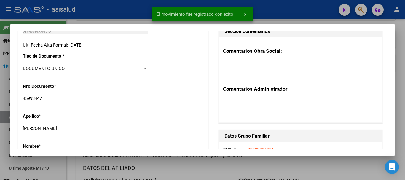
scroll to position [0, 0]
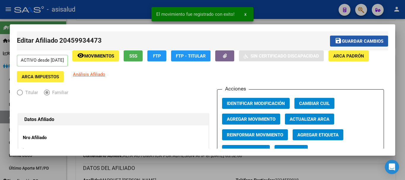
click at [367, 44] on button "save Guardar cambios" at bounding box center [359, 41] width 58 height 11
click at [401, 60] on div at bounding box center [202, 90] width 405 height 180
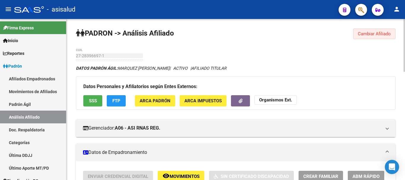
click at [368, 33] on span "Cambiar Afiliado" at bounding box center [373, 33] width 33 height 5
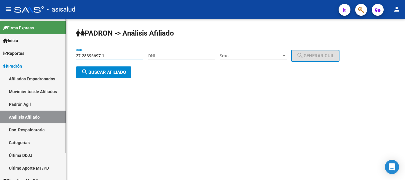
drag, startPoint x: 109, startPoint y: 56, endPoint x: 65, endPoint y: 56, distance: 44.7
click at [65, 56] on mat-sidenav-container "Firma Express Inicio Instructivos Contacto OS Reportes Ingresos Devengados Anál…" at bounding box center [202, 99] width 405 height 161
paste input "3-46090698-9"
type input "23-46090698-9"
click at [99, 73] on span "search Buscar afiliado" at bounding box center [103, 72] width 45 height 5
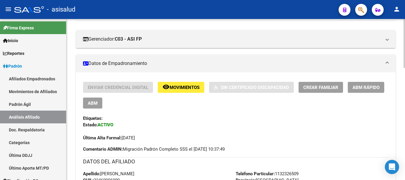
scroll to position [148, 0]
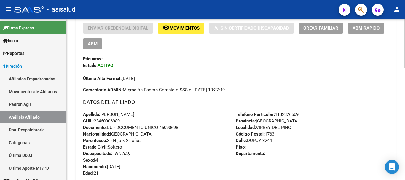
click at [363, 29] on span "ABM Rápido" at bounding box center [365, 27] width 27 height 5
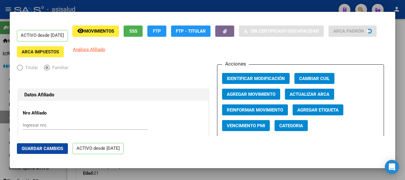
radio input "true"
type input "30-64106337-8"
click at [264, 92] on span "Agregar Movimiento" at bounding box center [251, 94] width 49 height 5
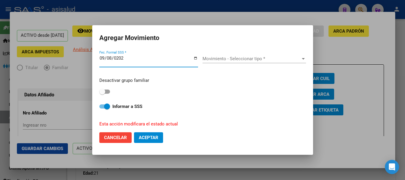
type input "[DATE]"
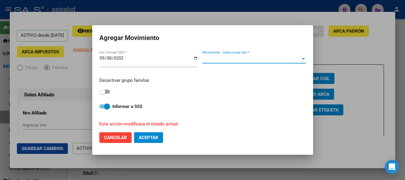
click at [245, 60] on span "Movimiento - Seleccionar tipo *" at bounding box center [251, 58] width 98 height 5
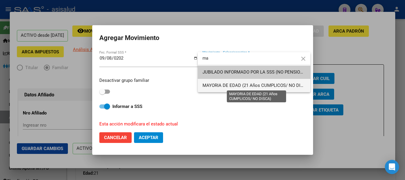
type input "ma"
click at [216, 86] on span "MAYORIA DE EDAD (21 Años CUMPLICOS/ NO DISCA)" at bounding box center [256, 85] width 108 height 5
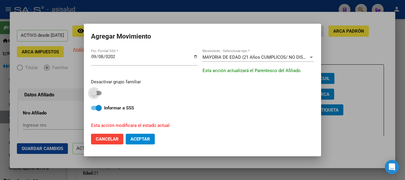
click at [97, 93] on span at bounding box center [94, 93] width 6 height 6
click at [94, 95] on input "checkbox" at bounding box center [94, 95] width 0 height 0
checkbox input "true"
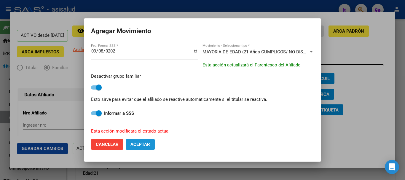
click at [137, 147] on span "Aceptar" at bounding box center [140, 144] width 20 height 5
checkbox input "false"
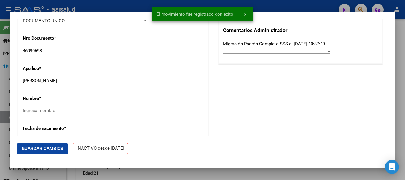
scroll to position [207, 0]
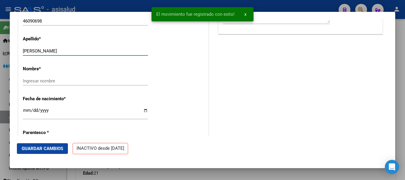
drag, startPoint x: 45, startPoint y: 55, endPoint x: 79, endPoint y: 54, distance: 34.7
click at [79, 54] on input "[PERSON_NAME]" at bounding box center [85, 50] width 125 height 5
type input "OBREGON"
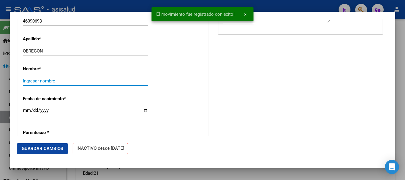
click at [57, 84] on input "Ingresar nombre" at bounding box center [85, 80] width 125 height 5
paste input "[PERSON_NAME]"
type input "[PERSON_NAME]"
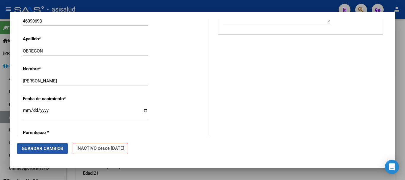
click at [48, 145] on button "Guardar Cambios" at bounding box center [42, 148] width 51 height 11
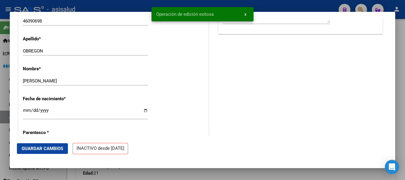
click at [404, 55] on div at bounding box center [202, 90] width 405 height 180
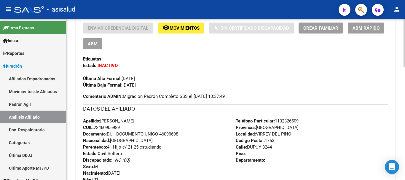
scroll to position [0, 0]
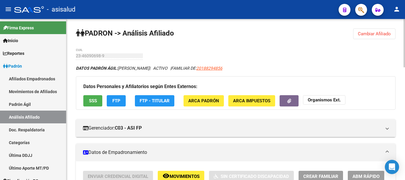
drag, startPoint x: 391, startPoint y: 32, endPoint x: 373, endPoint y: 31, distance: 17.5
click at [391, 32] on button "Cambiar Afiliado" at bounding box center [374, 33] width 42 height 11
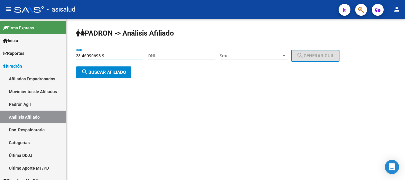
drag, startPoint x: 82, startPoint y: 59, endPoint x: 68, endPoint y: 60, distance: 14.6
click at [68, 60] on div "PADRON -> Análisis Afiliado 23-46090698-9 CUIL | DNI Sexo Sexo search Generar C…" at bounding box center [235, 58] width 338 height 78
paste input "7-46119833"
type input "27-46119833-9"
click at [104, 70] on span "search Buscar afiliado" at bounding box center [103, 72] width 45 height 5
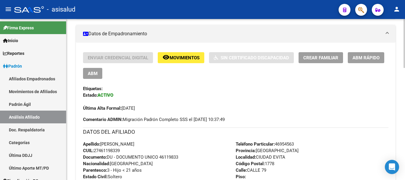
scroll to position [148, 0]
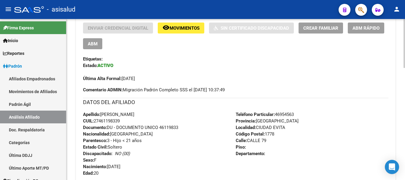
click at [363, 28] on span "ABM Rápido" at bounding box center [365, 27] width 27 height 5
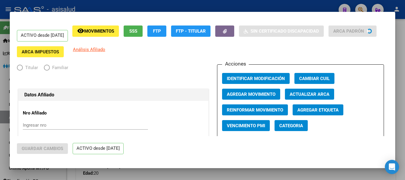
radio input "true"
type input "30-53840620-8"
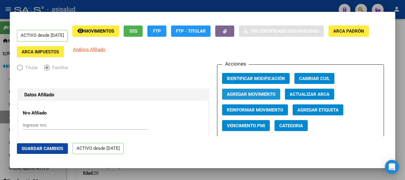
click at [258, 95] on span "Agregar Movimiento" at bounding box center [251, 94] width 49 height 5
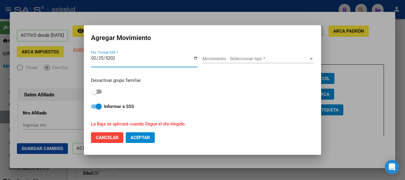
type input "[DATE]"
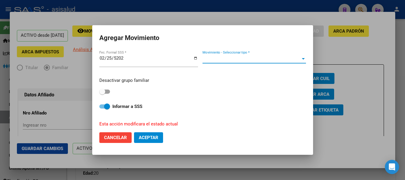
click at [247, 58] on span "Movimiento - Seleccionar tipo *" at bounding box center [251, 58] width 98 height 5
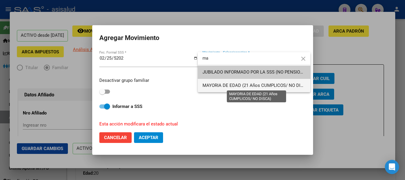
type input "ma"
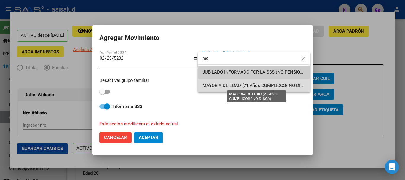
click at [235, 87] on span "MAYORIA DE EDAD (21 Años CUMPLICOS/ NO DISCA)" at bounding box center [256, 85] width 108 height 5
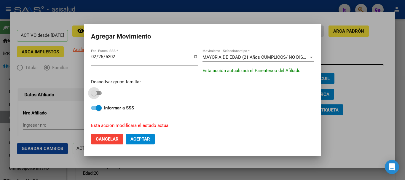
click at [95, 92] on span at bounding box center [94, 93] width 6 height 6
click at [94, 95] on input "checkbox" at bounding box center [94, 95] width 0 height 0
checkbox input "true"
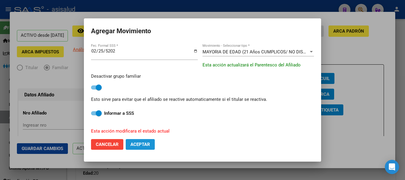
click at [138, 142] on span "Aceptar" at bounding box center [140, 144] width 20 height 5
checkbox input "false"
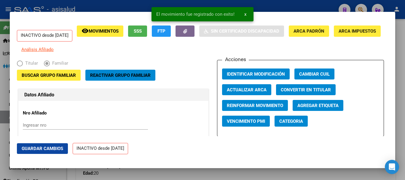
click at [118, 28] on button "remove_red_eye Movimientos" at bounding box center [100, 30] width 46 height 11
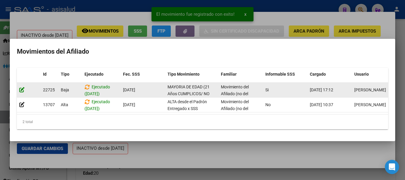
click at [22, 87] on icon at bounding box center [21, 90] width 5 height 6
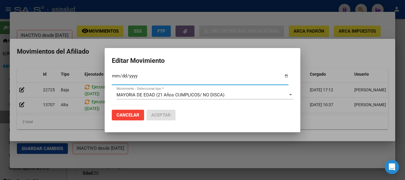
click at [122, 77] on input "[DATE]" at bounding box center [200, 77] width 176 height 9
type input "[DATE]"
click at [160, 114] on span "Aceptar" at bounding box center [161, 114] width 20 height 5
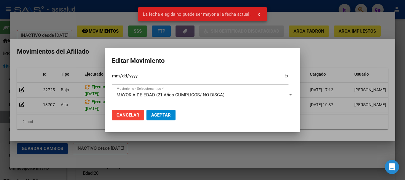
click at [134, 117] on span "Cancelar" at bounding box center [127, 114] width 23 height 5
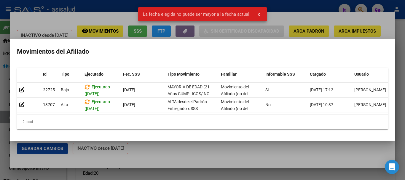
click at [70, 14] on div at bounding box center [202, 90] width 405 height 180
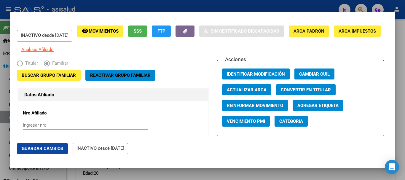
click at [110, 78] on span "Reactivar Grupo Familiar" at bounding box center [120, 75] width 60 height 5
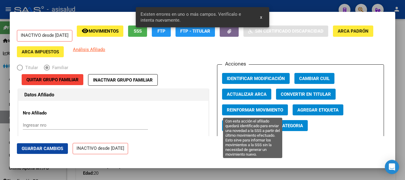
click at [267, 110] on span "Reinformar Movimiento" at bounding box center [255, 109] width 56 height 5
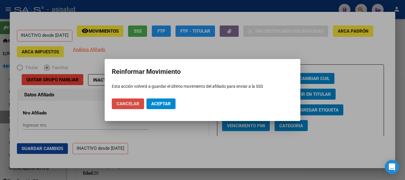
click at [134, 104] on span "Cancelar" at bounding box center [127, 103] width 23 height 5
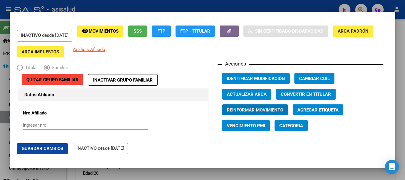
click at [51, 147] on span "Guardar Cambios" at bounding box center [42, 148] width 41 height 5
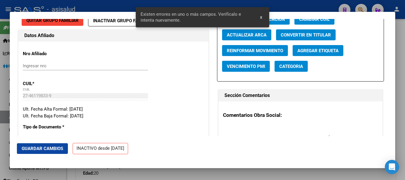
scroll to position [0, 0]
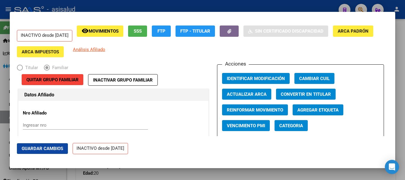
click at [122, 1] on div at bounding box center [202, 90] width 405 height 180
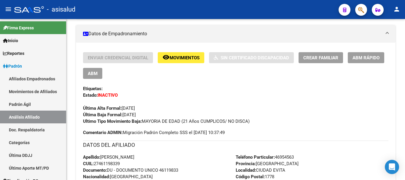
scroll to position [59, 0]
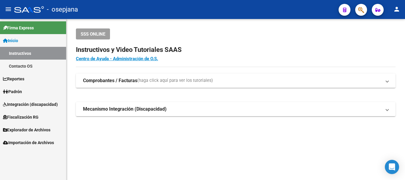
click at [22, 94] on span "Padrón" at bounding box center [12, 91] width 19 height 7
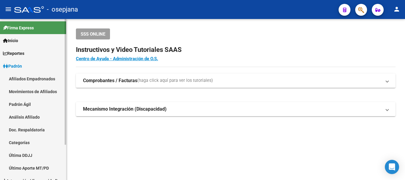
click at [24, 119] on link "Análisis Afiliado" at bounding box center [33, 116] width 66 height 13
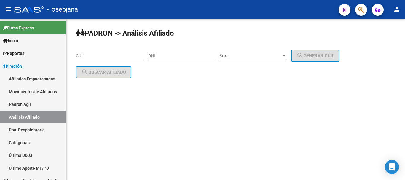
click at [95, 55] on input "CUIL" at bounding box center [109, 55] width 67 height 5
paste input "27-46193919-3"
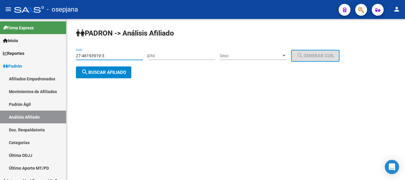
type input "27-46193919-3"
click at [100, 76] on button "search Buscar afiliado" at bounding box center [103, 72] width 55 height 12
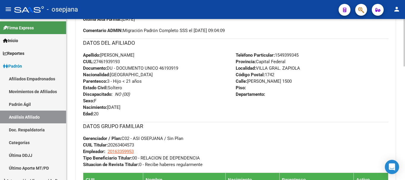
scroll to position [148, 0]
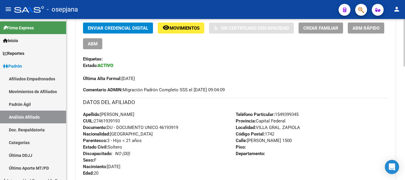
click at [363, 29] on span "ABM Rápido" at bounding box center [365, 27] width 27 height 5
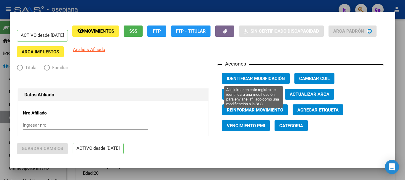
radio input "true"
type input "20-16335995-3"
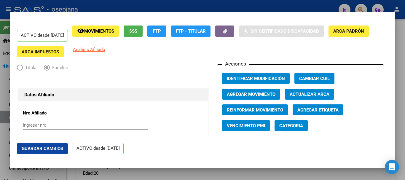
click at [248, 93] on span "Agregar Movimiento" at bounding box center [251, 94] width 49 height 5
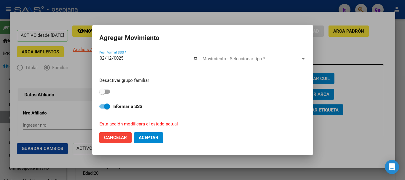
click at [106, 57] on input "0025-02-12" at bounding box center [148, 60] width 99 height 9
type input "[DATE]"
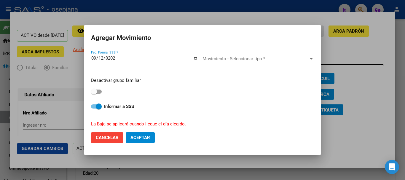
click at [256, 58] on span "Movimiento - Seleccionar tipo *" at bounding box center [255, 58] width 106 height 5
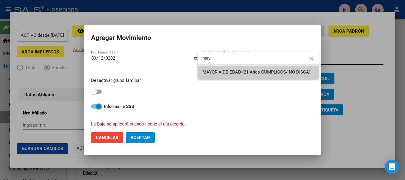
type input "may"
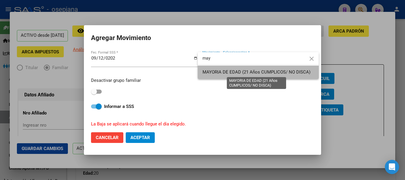
click at [232, 71] on span "MAYORIA DE EDAD (21 Años CUMPLICOS/ NO DISCA)" at bounding box center [256, 71] width 108 height 5
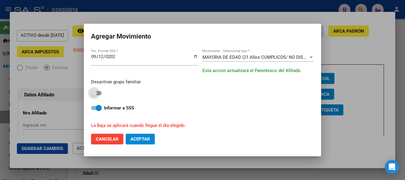
click at [96, 92] on span at bounding box center [94, 93] width 6 height 6
click at [94, 95] on input "checkbox" at bounding box center [94, 95] width 0 height 0
checkbox input "true"
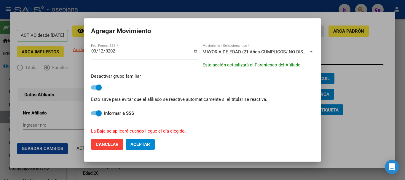
click at [137, 145] on span "Aceptar" at bounding box center [140, 144] width 20 height 5
checkbox input "false"
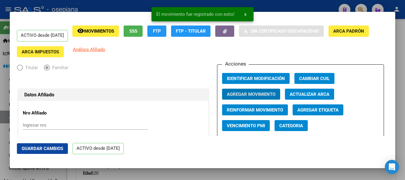
click at [58, 147] on span "Guardar Cambios" at bounding box center [42, 148] width 41 height 5
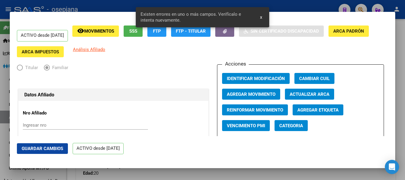
click at [311, 94] on span "Actualizar ARCA" at bounding box center [309, 94] width 40 height 5
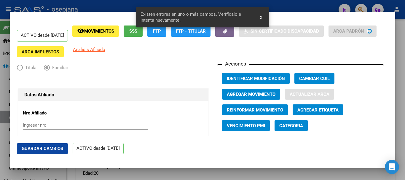
type input "KRACHER"
type input "ROCIO BELEN"
type input "PASO DEL REY"
type input "DR NICOLAS AVELLANED"
type input "1500"
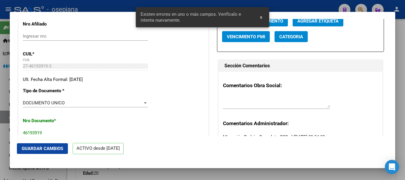
scroll to position [118, 0]
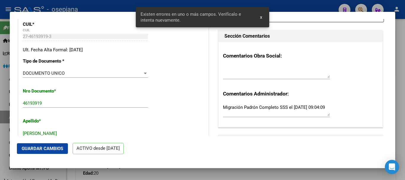
click at [48, 150] on span "Guardar Cambios" at bounding box center [42, 148] width 41 height 5
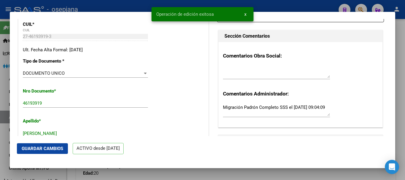
click at [404, 75] on div at bounding box center [202, 90] width 405 height 180
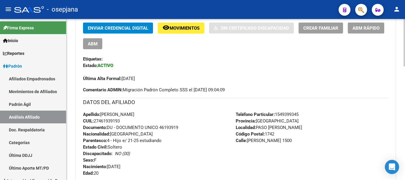
scroll to position [0, 0]
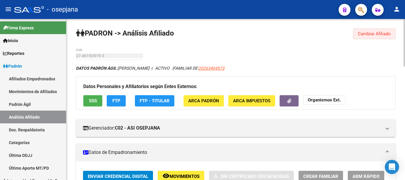
click at [365, 36] on span "Cambiar Afiliado" at bounding box center [373, 33] width 33 height 5
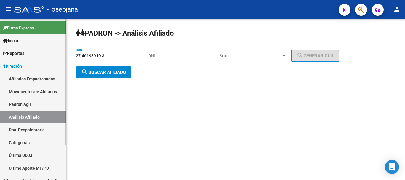
drag, startPoint x: 108, startPoint y: 54, endPoint x: 62, endPoint y: 54, distance: 46.8
click at [62, 54] on mat-sidenav-container "Firma Express Inicio Instructivos Contacto OS Reportes Ingresos Devengados Anál…" at bounding box center [202, 99] width 405 height 161
paste input "17172-4"
type input "27-46117172-4"
click at [101, 74] on span "search Buscar afiliado" at bounding box center [103, 72] width 45 height 5
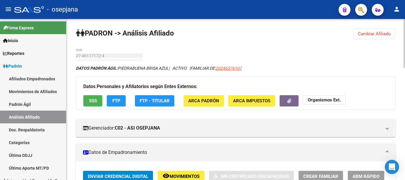
scroll to position [89, 0]
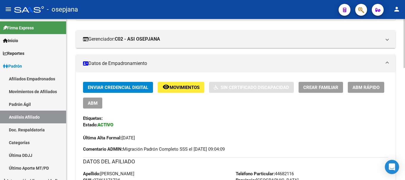
click at [357, 89] on span "ABM Rápido" at bounding box center [365, 87] width 27 height 5
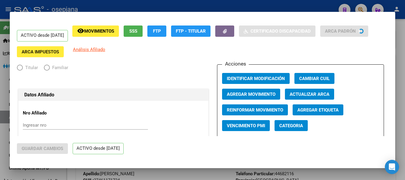
radio input "true"
type input "30-68763707-7"
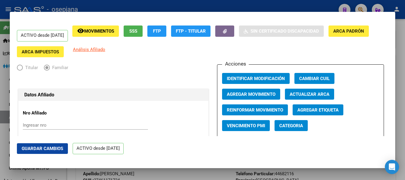
click at [256, 96] on span "Agregar Movimiento" at bounding box center [251, 94] width 49 height 5
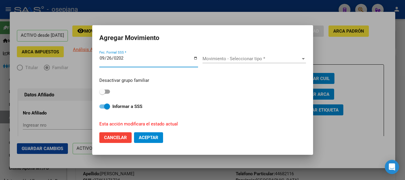
type input "2025-09-26"
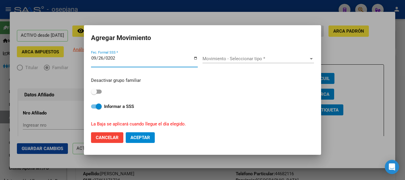
click at [255, 54] on div "Movimiento - Seleccionar tipo * Movimiento - Seleccionar tipo *" at bounding box center [257, 58] width 111 height 9
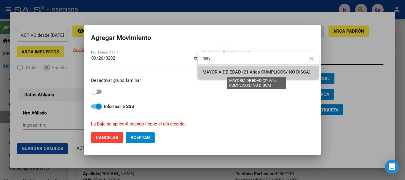
type input "may"
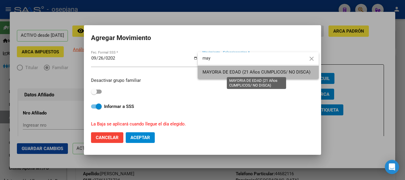
click at [247, 71] on span "MAYORIA DE EDAD (21 Años CUMPLICOS/ NO DISCA)" at bounding box center [256, 71] width 108 height 5
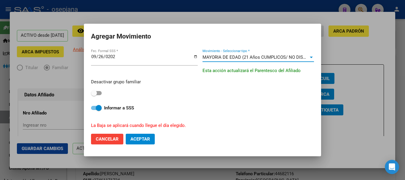
click at [93, 92] on span at bounding box center [94, 93] width 6 height 6
click at [94, 95] on input "checkbox" at bounding box center [94, 95] width 0 height 0
checkbox input "true"
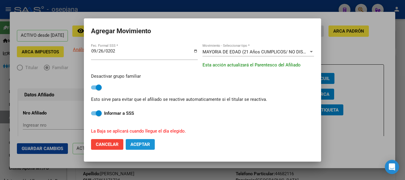
click at [141, 143] on span "Aceptar" at bounding box center [140, 144] width 20 height 5
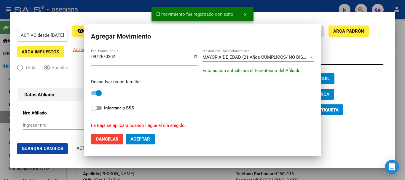
checkbox input "false"
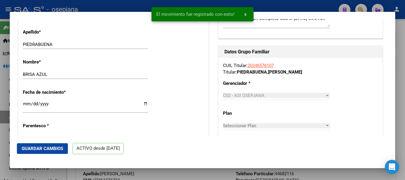
scroll to position [237, 0]
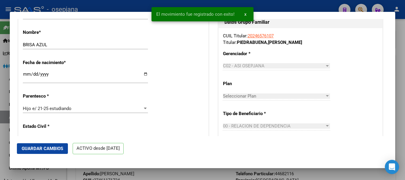
click at [55, 146] on span "Guardar Cambios" at bounding box center [42, 148] width 41 height 5
click at [403, 55] on div at bounding box center [202, 90] width 405 height 180
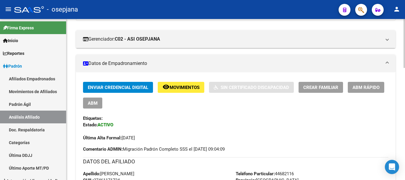
scroll to position [0, 0]
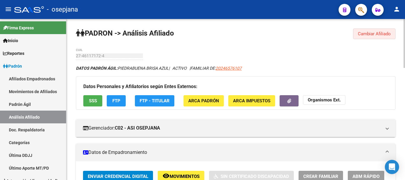
click at [364, 36] on span "Cambiar Afiliado" at bounding box center [373, 33] width 33 height 5
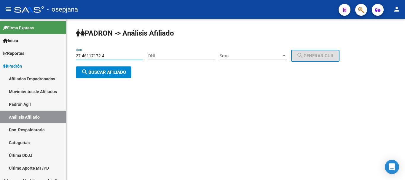
drag, startPoint x: 114, startPoint y: 58, endPoint x: 77, endPoint y: 57, distance: 37.0
click at [77, 57] on input "27-46117172-4" at bounding box center [109, 55] width 67 height 5
paste input "013530-9"
type input "27-46013530-9"
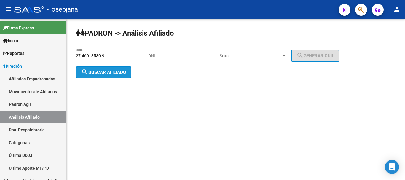
click at [102, 74] on span "search Buscar afiliado" at bounding box center [103, 72] width 45 height 5
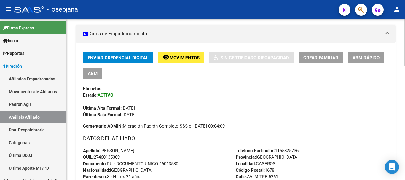
scroll to position [89, 0]
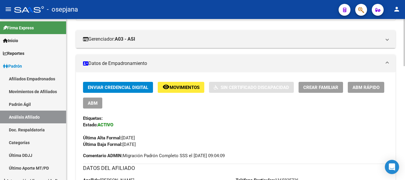
click at [366, 83] on button "ABM Rápido" at bounding box center [365, 87] width 36 height 11
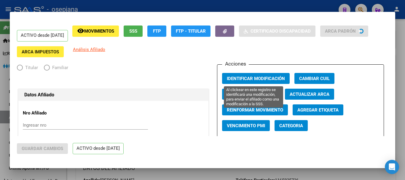
radio input "true"
type input "30-71179017-5"
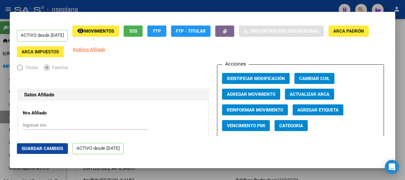
click at [258, 96] on span "Agregar Movimiento" at bounding box center [251, 94] width 49 height 5
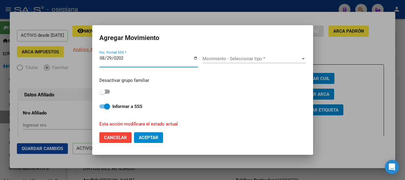
type input "2025-08-29"
click at [234, 57] on span "Movimiento - Seleccionar tipo *" at bounding box center [251, 58] width 98 height 5
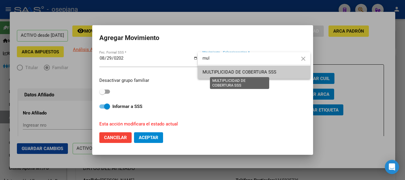
type input "mul"
click at [227, 71] on span "MULTIPLICIDAD DE COBERTURA SSS" at bounding box center [239, 71] width 74 height 5
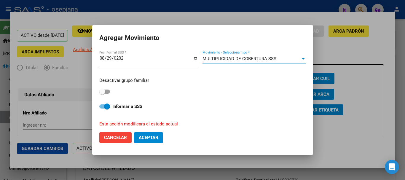
click at [107, 92] on span at bounding box center [104, 91] width 11 height 4
click at [102, 94] on input "checkbox" at bounding box center [102, 94] width 0 height 0
checkbox input "true"
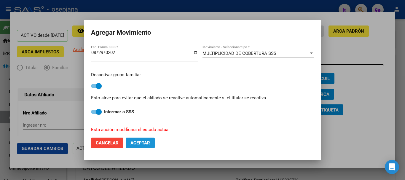
click at [149, 142] on span "Aceptar" at bounding box center [140, 142] width 20 height 5
checkbox input "false"
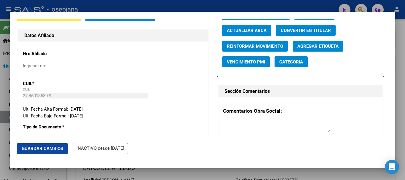
scroll to position [118, 0]
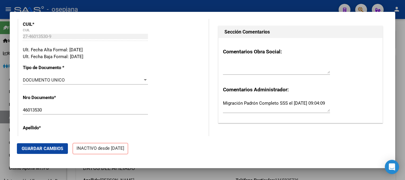
click at [47, 150] on span "Guardar Cambios" at bounding box center [42, 148] width 41 height 5
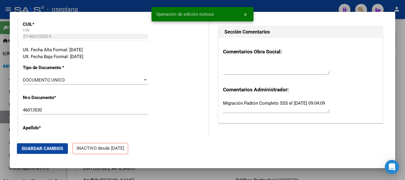
scroll to position [207, 0]
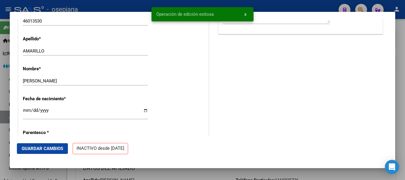
click at [402, 64] on div at bounding box center [202, 90] width 405 height 180
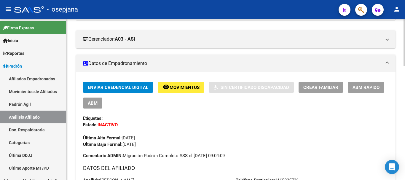
scroll to position [0, 0]
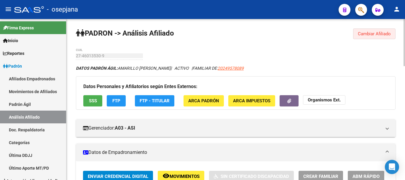
click at [370, 29] on button "Cambiar Afiliado" at bounding box center [374, 33] width 42 height 11
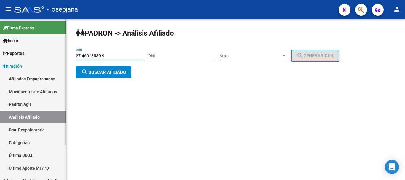
drag, startPoint x: 114, startPoint y: 54, endPoint x: 62, endPoint y: 56, distance: 51.3
click at [62, 56] on mat-sidenav-container "Firma Express Inicio Instructivos Contacto OS Reportes Ingresos Devengados Anál…" at bounding box center [202, 99] width 405 height 161
paste input "22022-5"
type input "27-46022022-5"
click at [101, 71] on span "search Buscar afiliado" at bounding box center [103, 72] width 45 height 5
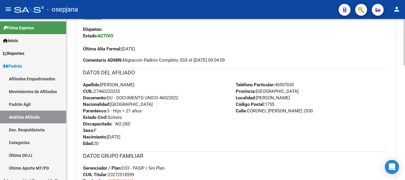
scroll to position [118, 0]
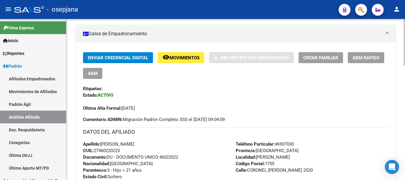
click at [375, 59] on span "ABM Rápido" at bounding box center [365, 57] width 27 height 5
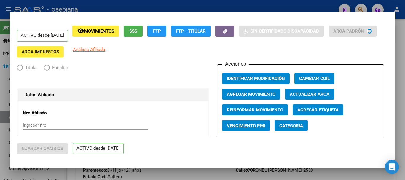
radio input "true"
type input "30-70710844-0"
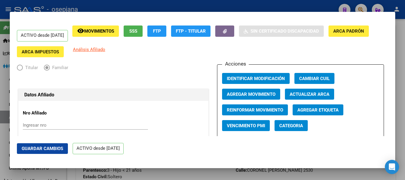
click at [300, 90] on button "Actualizar ARCA" at bounding box center [309, 94] width 49 height 11
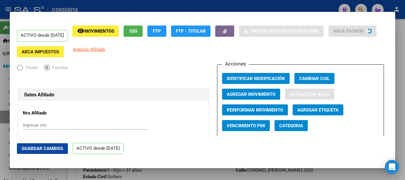
type input "RAFAEL CASTILLO"
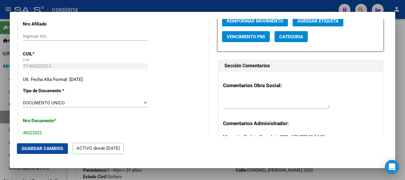
scroll to position [0, 0]
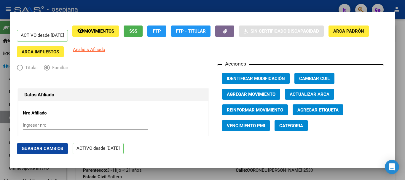
click at [246, 96] on span "Agregar Movimiento" at bounding box center [251, 94] width 49 height 5
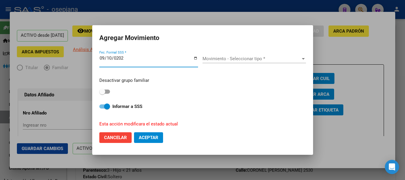
type input "2025-09-10"
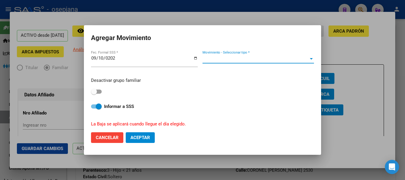
click at [229, 60] on span "Movimiento - Seleccionar tipo *" at bounding box center [255, 58] width 106 height 5
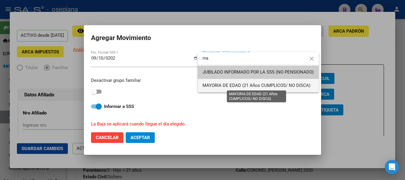
type input "ma"
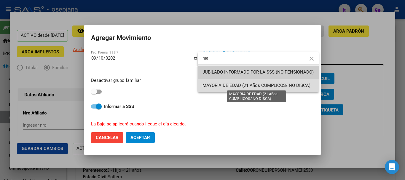
click at [219, 86] on span "MAYORIA DE EDAD (21 Años CUMPLICOS/ NO DISCA)" at bounding box center [256, 85] width 108 height 5
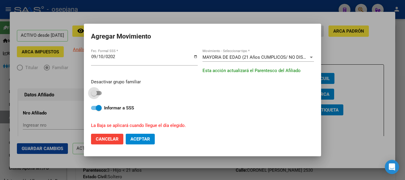
click at [95, 94] on span at bounding box center [94, 93] width 6 height 6
click at [94, 95] on input "checkbox" at bounding box center [94, 95] width 0 height 0
checkbox input "true"
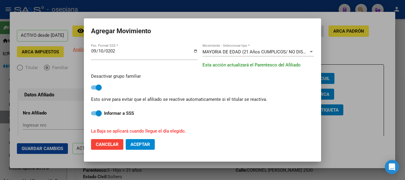
click at [139, 142] on span "Aceptar" at bounding box center [140, 144] width 20 height 5
checkbox input "false"
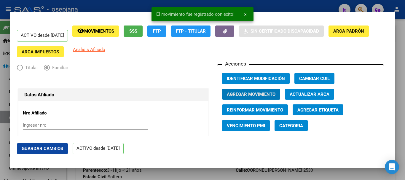
click at [58, 152] on button "Guardar Cambios" at bounding box center [42, 148] width 51 height 11
click at [401, 63] on div at bounding box center [202, 90] width 405 height 180
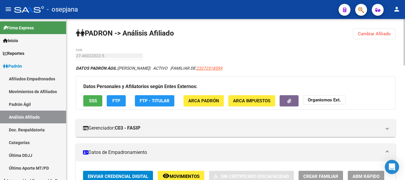
click at [367, 33] on span "Cambiar Afiliado" at bounding box center [373, 33] width 33 height 5
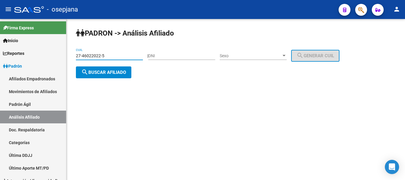
drag, startPoint x: 114, startPoint y: 56, endPoint x: 74, endPoint y: 60, distance: 40.4
click at [67, 56] on div "PADRON -> Análisis Afiliado 27-46022022-5 CUIL | DNI Sexo Sexo search Generar C…" at bounding box center [235, 58] width 338 height 78
paste input "0-46108036-8"
type input "20-46108036-8"
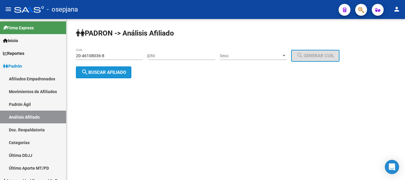
click at [107, 75] on span "search Buscar afiliado" at bounding box center [103, 72] width 45 height 5
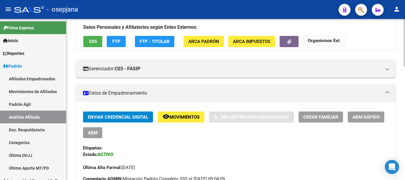
scroll to position [118, 0]
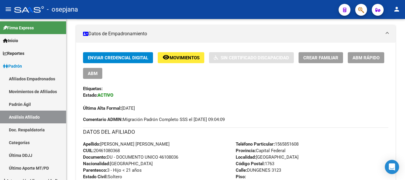
click at [364, 57] on span "ABM Rápido" at bounding box center [365, 57] width 27 height 5
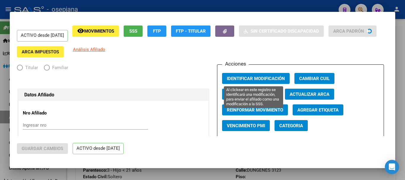
radio input "true"
type input "30-70747364-5"
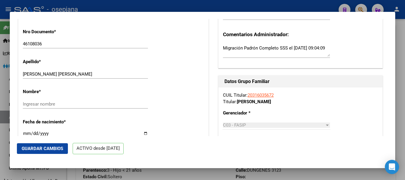
scroll to position [30, 0]
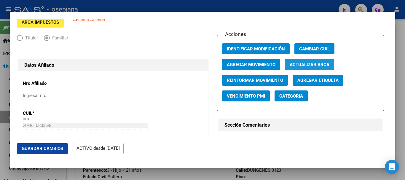
click at [309, 65] on span "Actualizar ARCA" at bounding box center [309, 64] width 40 height 5
type input "CAPEANS SANTIAGO EMANUEL"
type input "VIRREY DEL PINO"
type input "AVILES Y FIERRO"
type input "7448"
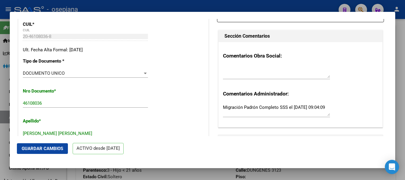
scroll to position [178, 0]
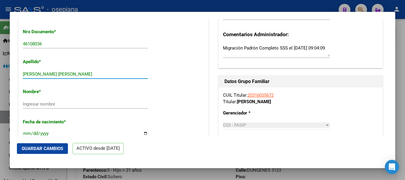
drag, startPoint x: 44, startPoint y: 73, endPoint x: 87, endPoint y: 73, distance: 43.2
click at [87, 73] on input "CAPEANS SANTIAGO EMANUEL" at bounding box center [85, 73] width 125 height 5
type input "CAPEANS"
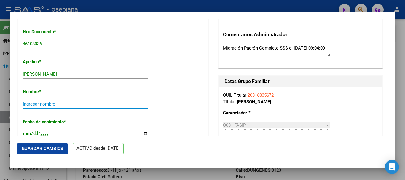
click at [42, 105] on input "Ingresar nombre" at bounding box center [85, 103] width 125 height 5
paste input "SANTIAGO EMANUEL"
type input "SANTIAGO EMANUEL"
click at [42, 148] on span "Guardar Cambios" at bounding box center [42, 148] width 41 height 5
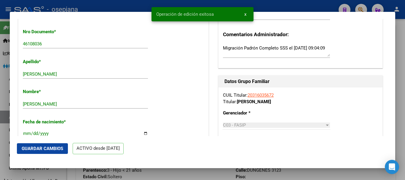
scroll to position [0, 0]
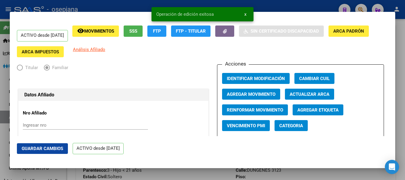
click at [264, 93] on span "Agregar Movimiento" at bounding box center [251, 94] width 49 height 5
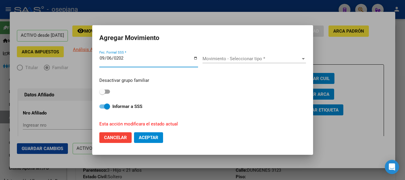
type input "[DATE]"
click at [271, 59] on span "Movimiento - Seleccionar tipo *" at bounding box center [251, 58] width 98 height 5
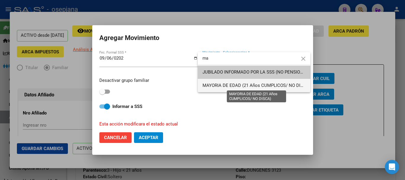
type input "ma"
click at [217, 85] on span "MAYORIA DE EDAD (21 Años CUMPLICOS/ NO DISCA)" at bounding box center [256, 85] width 108 height 5
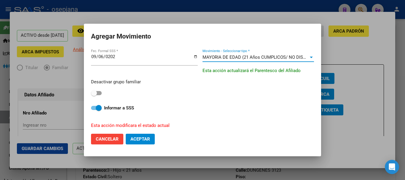
click at [92, 92] on span at bounding box center [94, 93] width 6 height 6
click at [94, 95] on input "checkbox" at bounding box center [94, 95] width 0 height 0
checkbox input "true"
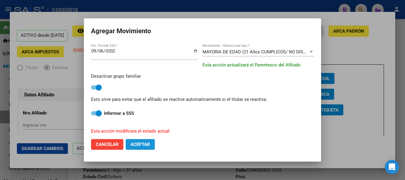
click at [140, 144] on span "Aceptar" at bounding box center [140, 144] width 20 height 5
checkbox input "false"
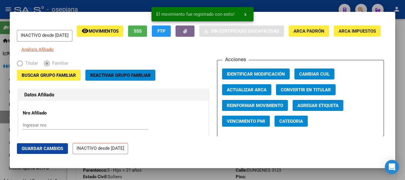
click at [50, 148] on span "Guardar Cambios" at bounding box center [42, 148] width 41 height 5
click at [403, 53] on div at bounding box center [202, 90] width 405 height 180
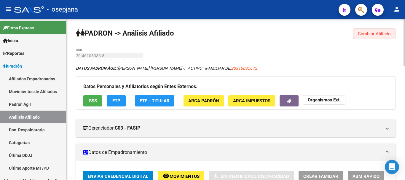
click at [378, 36] on span "Cambiar Afiliado" at bounding box center [373, 33] width 33 height 5
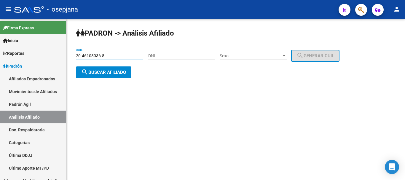
drag, startPoint x: 106, startPoint y: 56, endPoint x: 67, endPoint y: 59, distance: 39.5
click at [67, 59] on div "PADRON -> Análisis Afiliado 20-46108036-8 CUIL | DNI Sexo Sexo search Generar C…" at bounding box center [235, 58] width 338 height 78
paste input "7-45919357-5"
type input "27-45919357-5"
click at [113, 71] on span "search Buscar afiliado" at bounding box center [103, 72] width 45 height 5
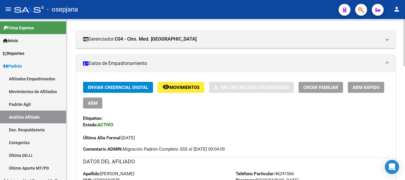
scroll to position [148, 0]
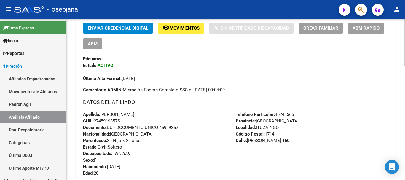
click at [363, 29] on span "ABM Rápido" at bounding box center [365, 27] width 27 height 5
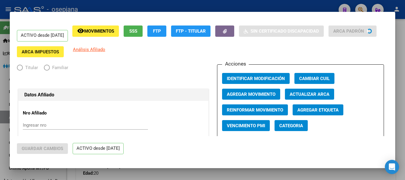
radio input "true"
type input "30-54636615-0"
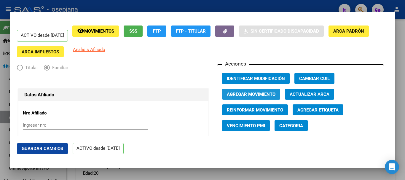
click at [268, 92] on span "Agregar Movimiento" at bounding box center [251, 94] width 49 height 5
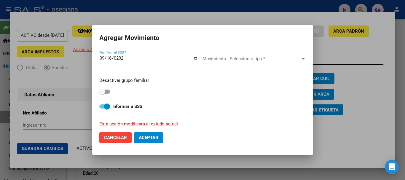
type input "[DATE]"
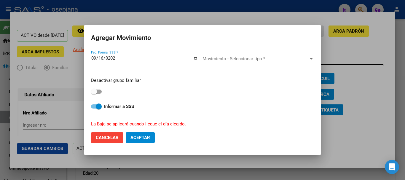
click at [234, 59] on span "Movimiento - Seleccionar tipo *" at bounding box center [255, 58] width 106 height 5
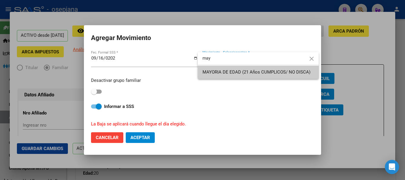
type input "may"
click at [214, 77] on span "MAYORIA DE EDAD (21 Años CUMPLICOS/ NO DISCA)" at bounding box center [257, 71] width 111 height 13
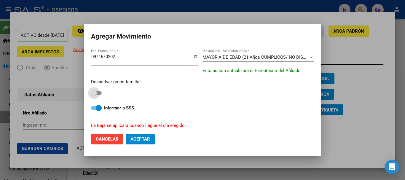
click at [94, 94] on span at bounding box center [94, 93] width 6 height 6
click at [94, 95] on input "checkbox" at bounding box center [94, 95] width 0 height 0
checkbox input "true"
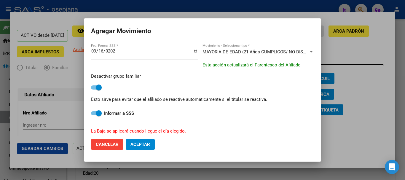
click at [144, 144] on span "Aceptar" at bounding box center [140, 144] width 20 height 5
checkbox input "false"
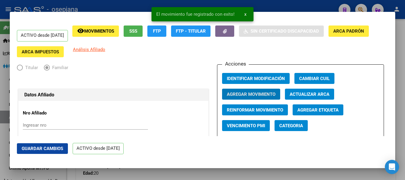
click at [50, 150] on span "Guardar Cambios" at bounding box center [42, 148] width 41 height 5
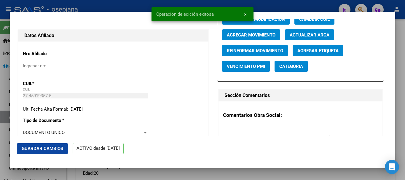
scroll to position [118, 0]
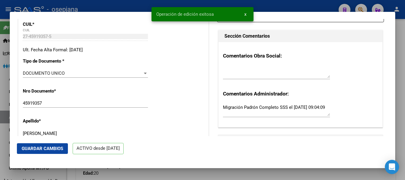
click at [400, 73] on div at bounding box center [202, 90] width 405 height 180
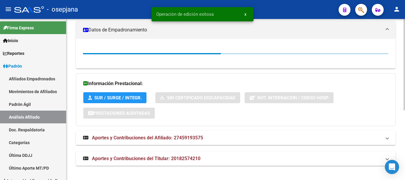
scroll to position [148, 0]
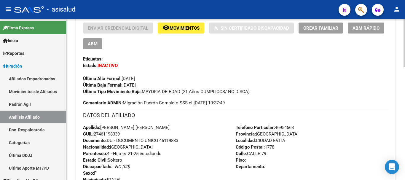
scroll to position [118, 0]
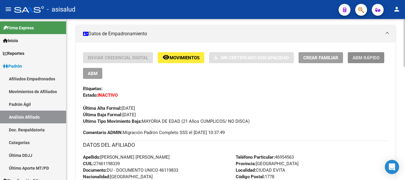
click at [368, 59] on span "ABM Rápido" at bounding box center [365, 57] width 27 height 5
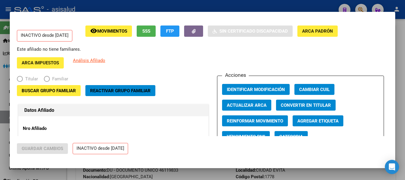
radio input "true"
click at [126, 92] on span "Reactivar Grupo Familiar" at bounding box center [120, 90] width 60 height 5
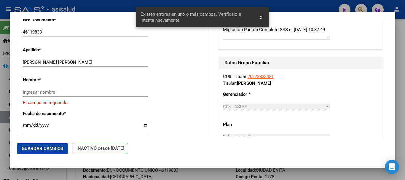
scroll to position [237, 0]
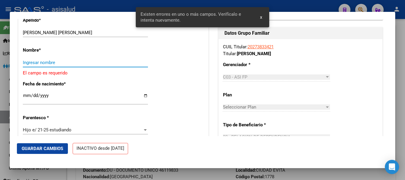
click at [45, 63] on input "Ingresar nombre" at bounding box center [85, 62] width 125 height 5
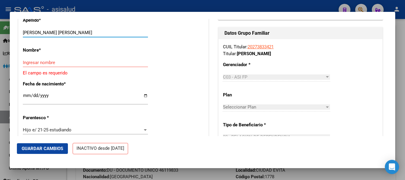
drag, startPoint x: 38, startPoint y: 32, endPoint x: 77, endPoint y: 34, distance: 39.1
click at [77, 34] on input "[PERSON_NAME]" at bounding box center [85, 32] width 125 height 5
type input "BRAVO"
click at [44, 64] on input "Ingresar nombre" at bounding box center [85, 62] width 125 height 5
paste input "NAARA AGUSTINA"
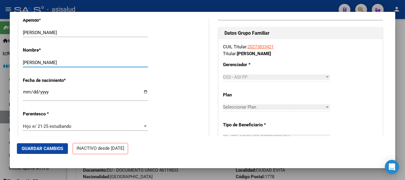
type input "NAARA AGUSTINA"
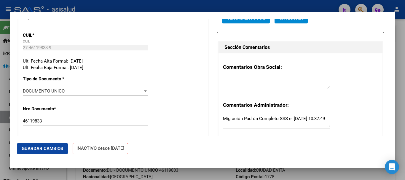
scroll to position [0, 0]
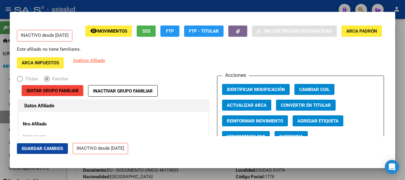
click at [42, 148] on span "Guardar Cambios" at bounding box center [42, 148] width 41 height 5
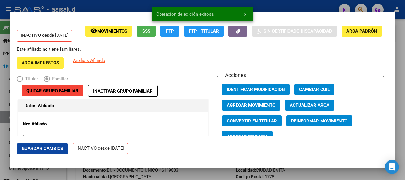
click at [238, 106] on span "Agregar Movimiento" at bounding box center [251, 104] width 49 height 5
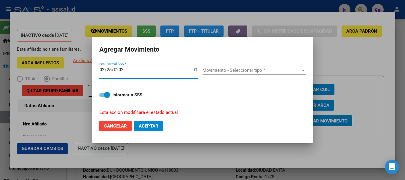
type input "[DATE]"
click at [257, 67] on div "Movimiento - Seleccionar tipo * Movimiento - Seleccionar tipo *" at bounding box center [253, 70] width 103 height 9
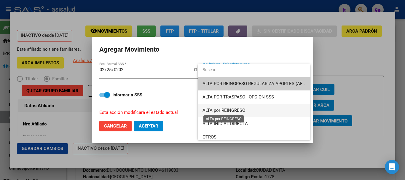
click at [238, 112] on span "ALTA por REINGRESO" at bounding box center [223, 109] width 43 height 5
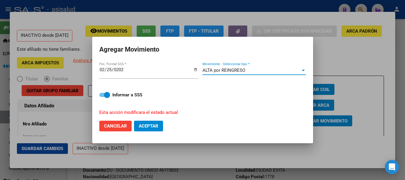
click at [156, 126] on span "Aceptar" at bounding box center [149, 125] width 20 height 5
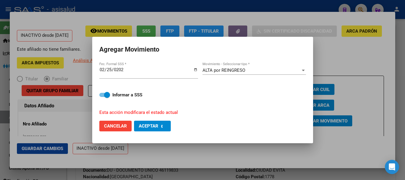
checkbox input "false"
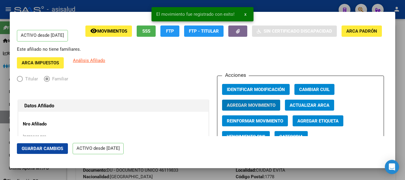
click at [52, 149] on span "Guardar Cambios" at bounding box center [42, 148] width 41 height 5
click at [247, 106] on span "Agregar Movimiento" at bounding box center [251, 104] width 49 height 5
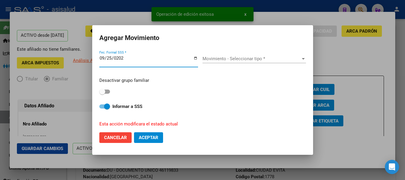
type input "[DATE]"
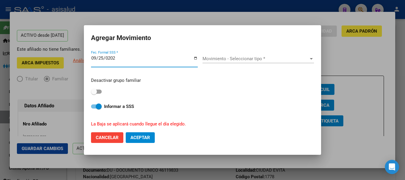
click at [241, 59] on span "Movimiento - Seleccionar tipo *" at bounding box center [255, 58] width 106 height 5
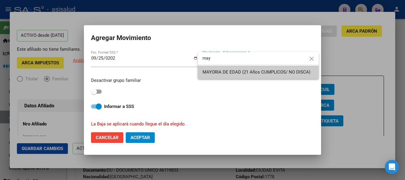
type input "may"
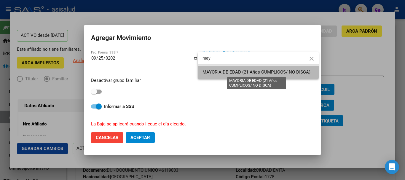
click at [238, 70] on span "MAYORIA DE EDAD (21 Años CUMPLICOS/ NO DISCA)" at bounding box center [256, 71] width 108 height 5
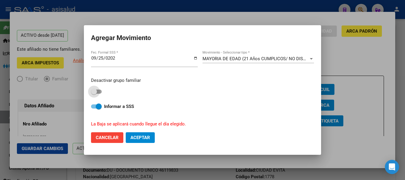
click at [97, 91] on span at bounding box center [96, 91] width 11 height 4
click at [94, 94] on input "checkbox" at bounding box center [94, 94] width 0 height 0
checkbox input "true"
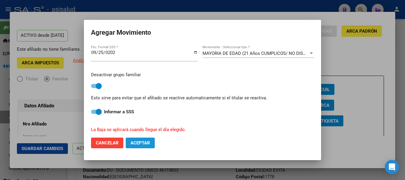
click at [146, 142] on span "Aceptar" at bounding box center [140, 142] width 20 height 5
checkbox input "false"
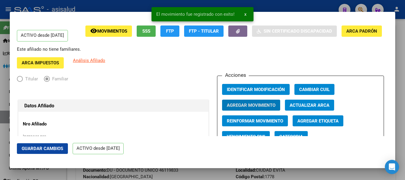
click at [52, 149] on span "Guardar Cambios" at bounding box center [42, 148] width 41 height 5
click at [403, 50] on div at bounding box center [202, 90] width 405 height 180
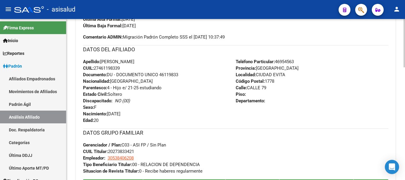
scroll to position [59, 0]
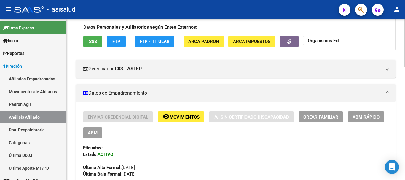
click at [185, 115] on span "Movimientos" at bounding box center [184, 116] width 30 height 5
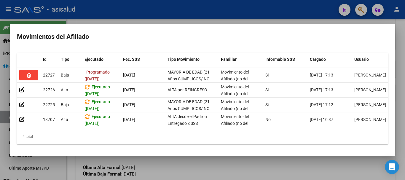
click at [196, 167] on div at bounding box center [202, 90] width 405 height 180
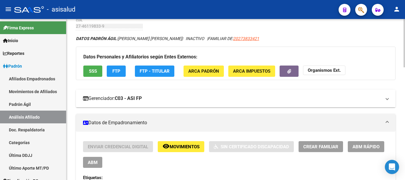
scroll to position [0, 0]
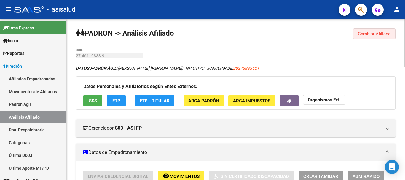
click at [371, 37] on button "Cambiar Afiliado" at bounding box center [374, 33] width 42 height 11
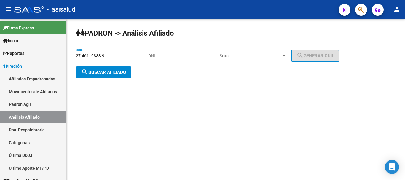
drag, startPoint x: 110, startPoint y: 54, endPoint x: 66, endPoint y: 54, distance: 44.1
click at [66, 54] on mat-sidenav-container "Firma Express Inicio Instructivos Contacto OS Reportes Ingresos Devengados Anál…" at bounding box center [202, 99] width 405 height 161
paste input "5894242-6"
type input "27-45894242-6"
click at [101, 73] on span "search Buscar afiliado" at bounding box center [103, 72] width 45 height 5
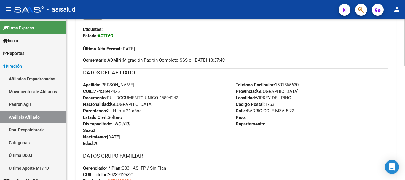
scroll to position [118, 0]
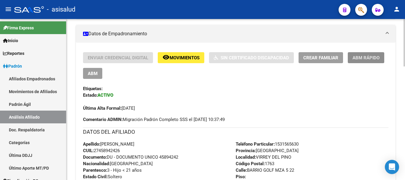
click at [359, 57] on span "ABM Rápido" at bounding box center [365, 57] width 27 height 5
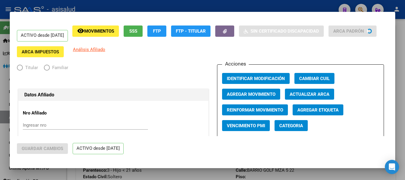
radio input "true"
type input "30-71199681-4"
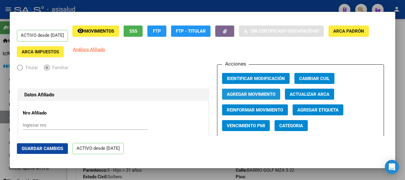
click at [236, 95] on span "Agregar Movimiento" at bounding box center [251, 94] width 49 height 5
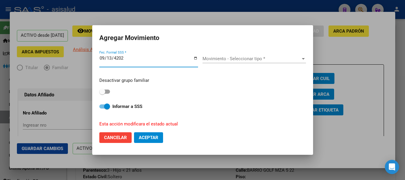
type input "2025-09-13"
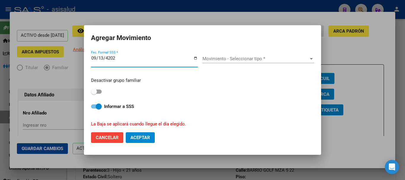
click at [258, 60] on span "Movimiento - Seleccionar tipo *" at bounding box center [255, 58] width 106 height 5
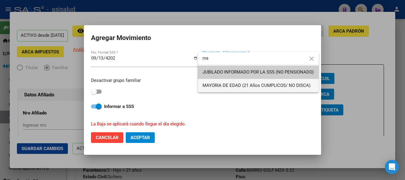
type input "ma"
click at [224, 85] on span "MAYORIA DE EDAD (21 Años CUMPLICOS/ NO DISCA)" at bounding box center [256, 85] width 108 height 5
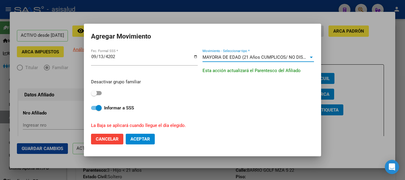
click at [98, 93] on span at bounding box center [96, 93] width 11 height 4
click at [94, 95] on input "checkbox" at bounding box center [94, 95] width 0 height 0
checkbox input "true"
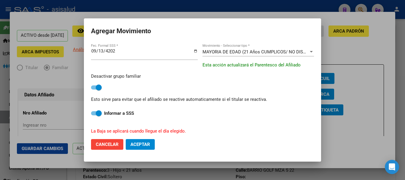
click at [148, 145] on span "Aceptar" at bounding box center [140, 144] width 20 height 5
checkbox input "false"
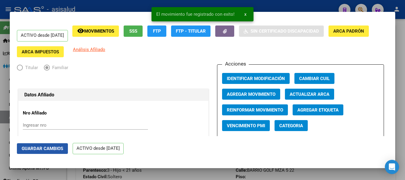
click at [59, 150] on span "Guardar Cambios" at bounding box center [42, 148] width 41 height 5
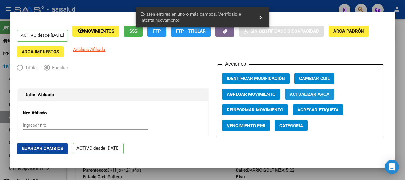
click at [304, 97] on button "Actualizar ARCA" at bounding box center [309, 94] width 49 height 11
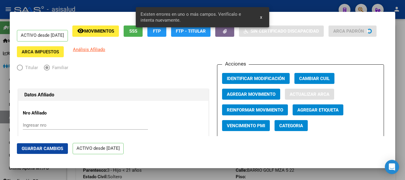
type input "MORENO CAMILA INGRID"
type input "EL PINAR"
type input "1755"
type input "STA CATALINA"
type input "3889"
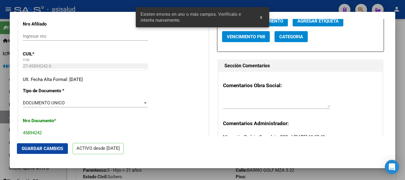
scroll to position [178, 0]
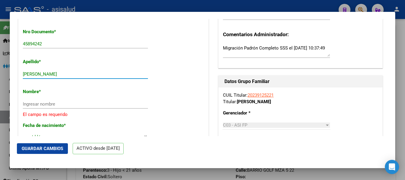
drag, startPoint x: 43, startPoint y: 74, endPoint x: 76, endPoint y: 75, distance: 33.2
click at [76, 75] on input "MORENO CAMILA INGRID" at bounding box center [85, 73] width 125 height 5
type input "MORENO"
click at [54, 103] on input "Ingresar nombre" at bounding box center [85, 103] width 125 height 5
paste input "CAMILA INGRID"
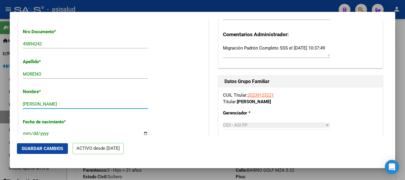
type input "CAMILA INGRID"
click at [42, 147] on span "Guardar Cambios" at bounding box center [42, 148] width 41 height 5
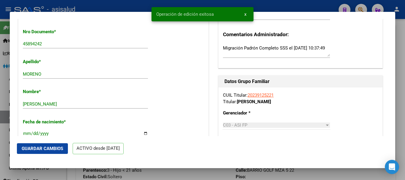
click at [404, 75] on div at bounding box center [202, 90] width 405 height 180
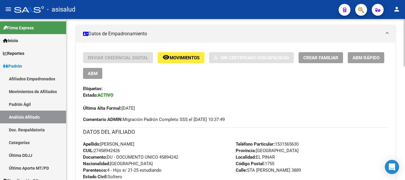
click at [194, 60] on span "Movimientos" at bounding box center [184, 57] width 30 height 5
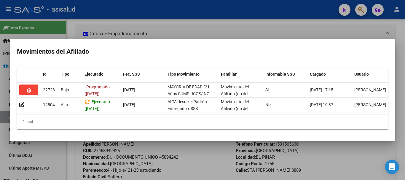
click at [206, 155] on div at bounding box center [202, 90] width 405 height 180
